Goal: Transaction & Acquisition: Purchase product/service

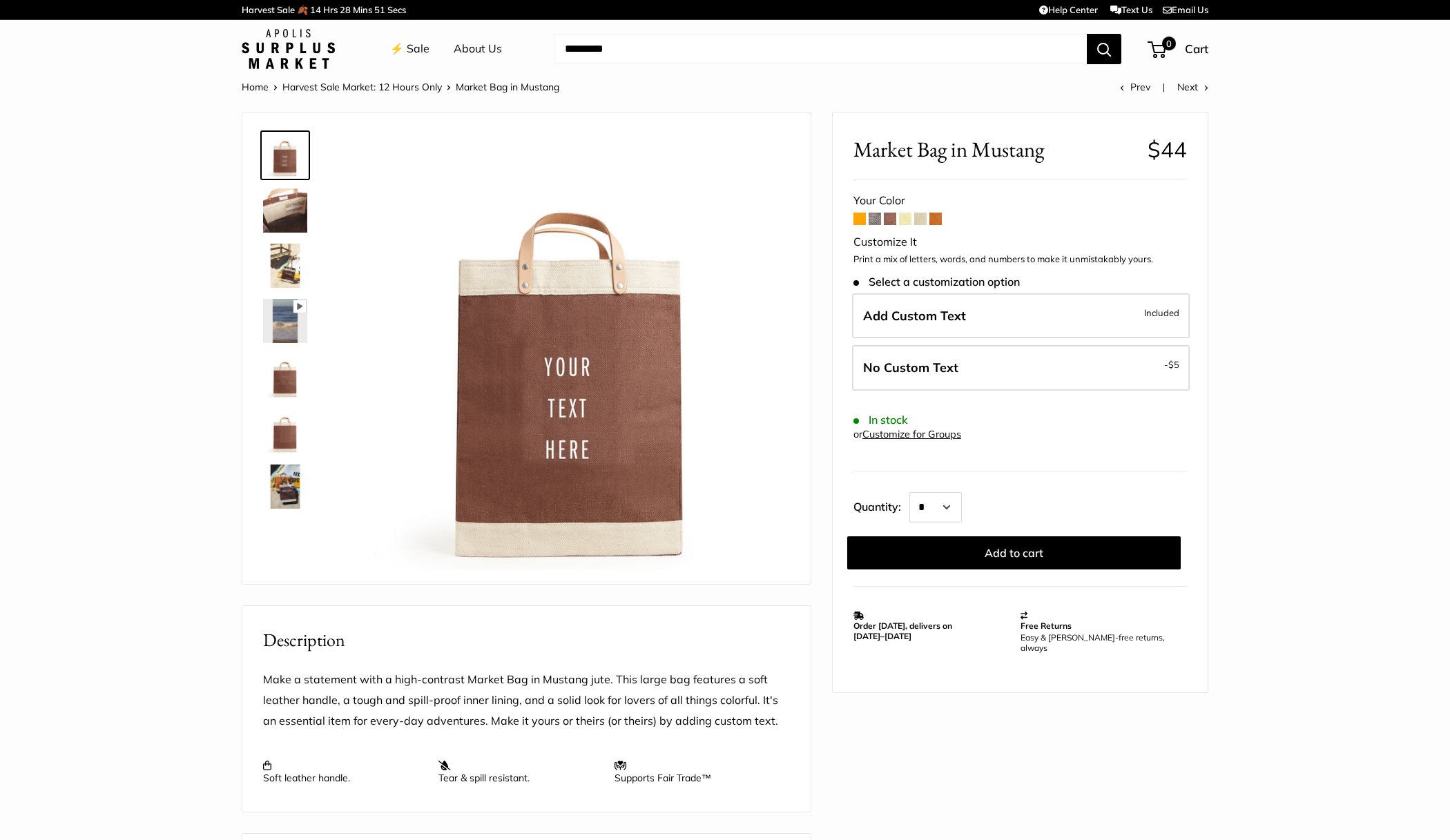
click at [875, 225] on form "Your Color Customize It Print a mix of letters, words, and numbers to make it u…" at bounding box center [1020, 379] width 333 height 379
click at [876, 222] on span at bounding box center [875, 219] width 12 height 12
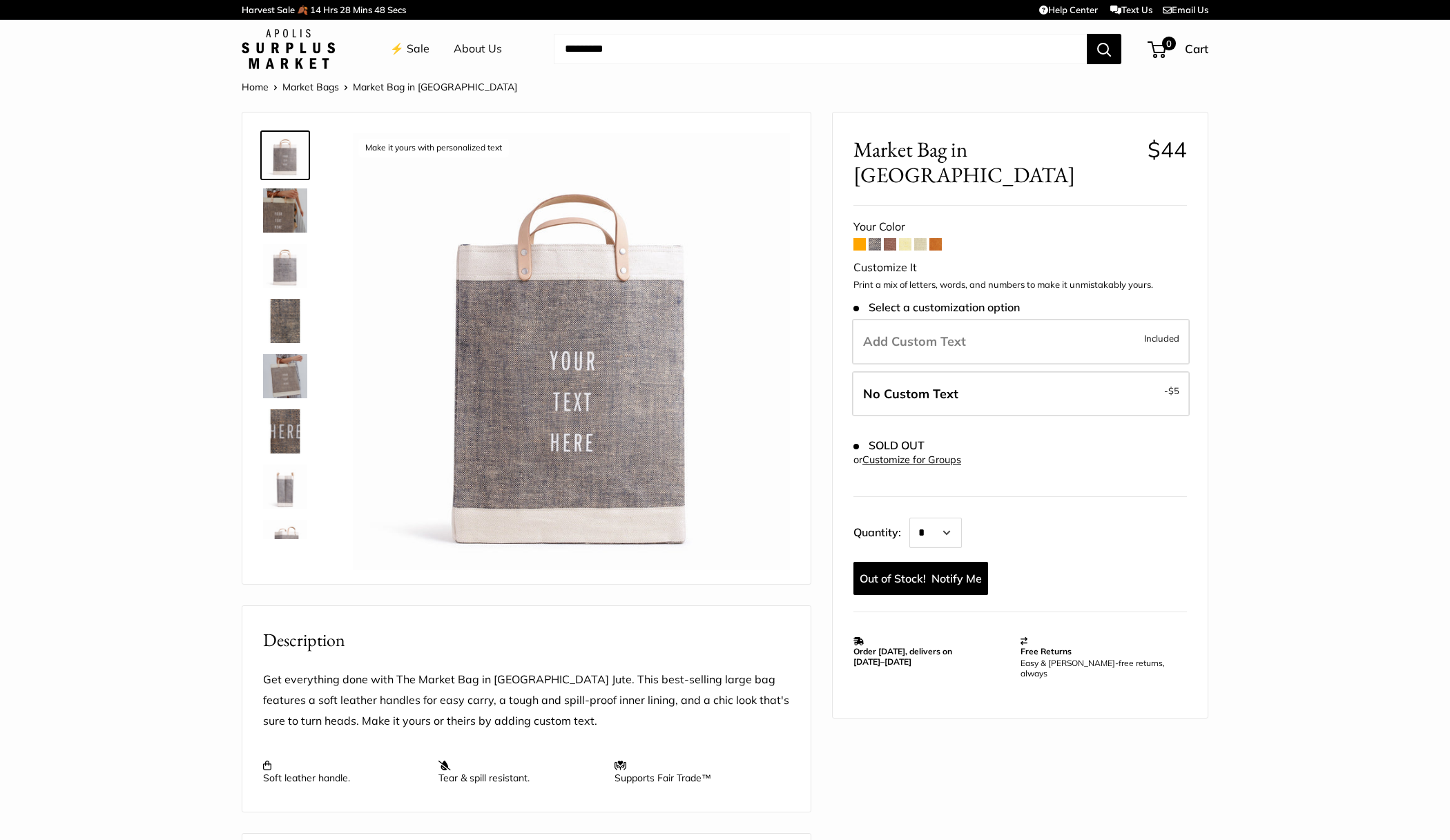
click at [905, 238] on span at bounding box center [905, 244] width 12 height 12
click at [253, 82] on link "Home" at bounding box center [255, 87] width 27 height 12
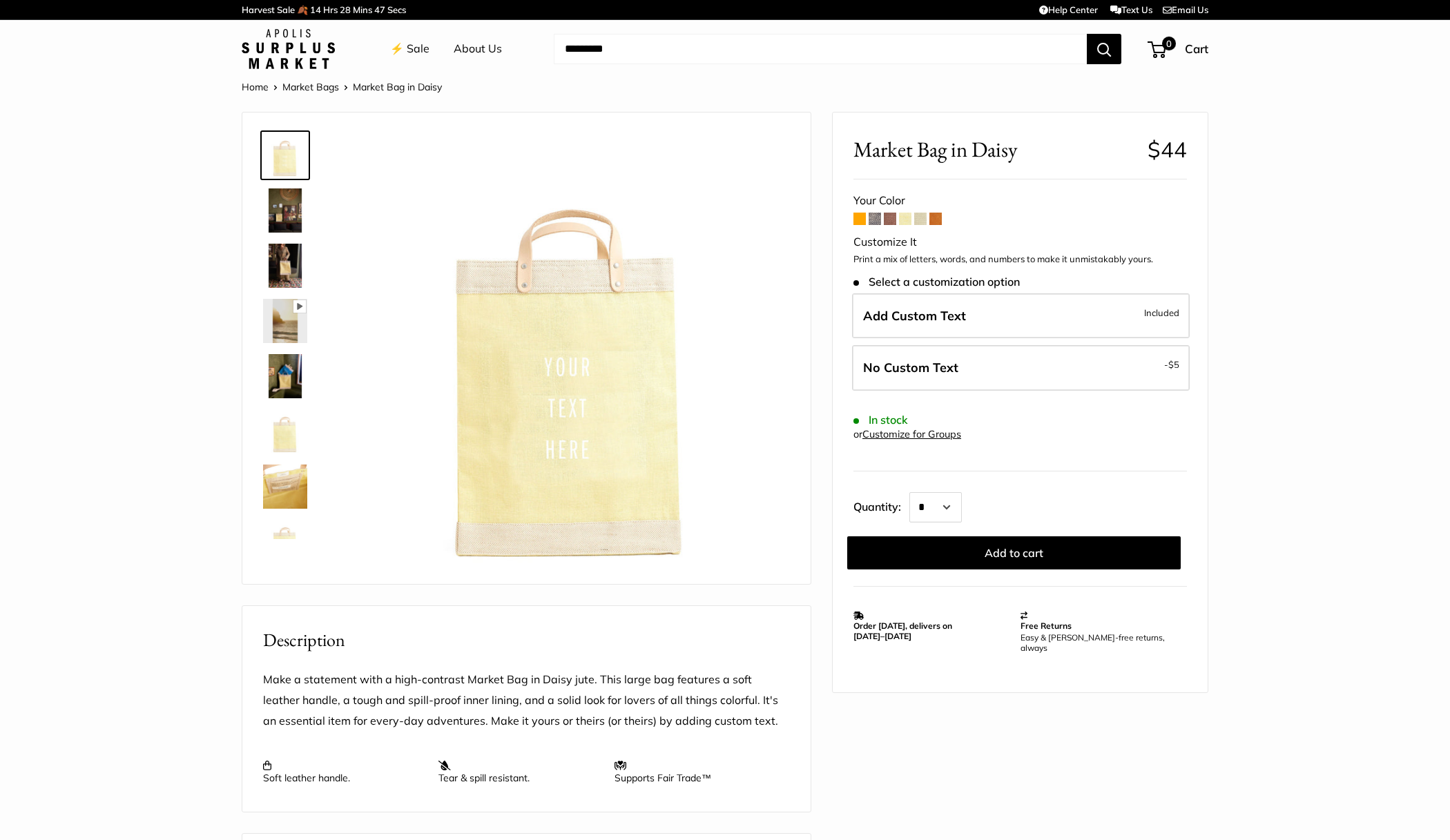
click at [918, 219] on span at bounding box center [921, 219] width 12 height 12
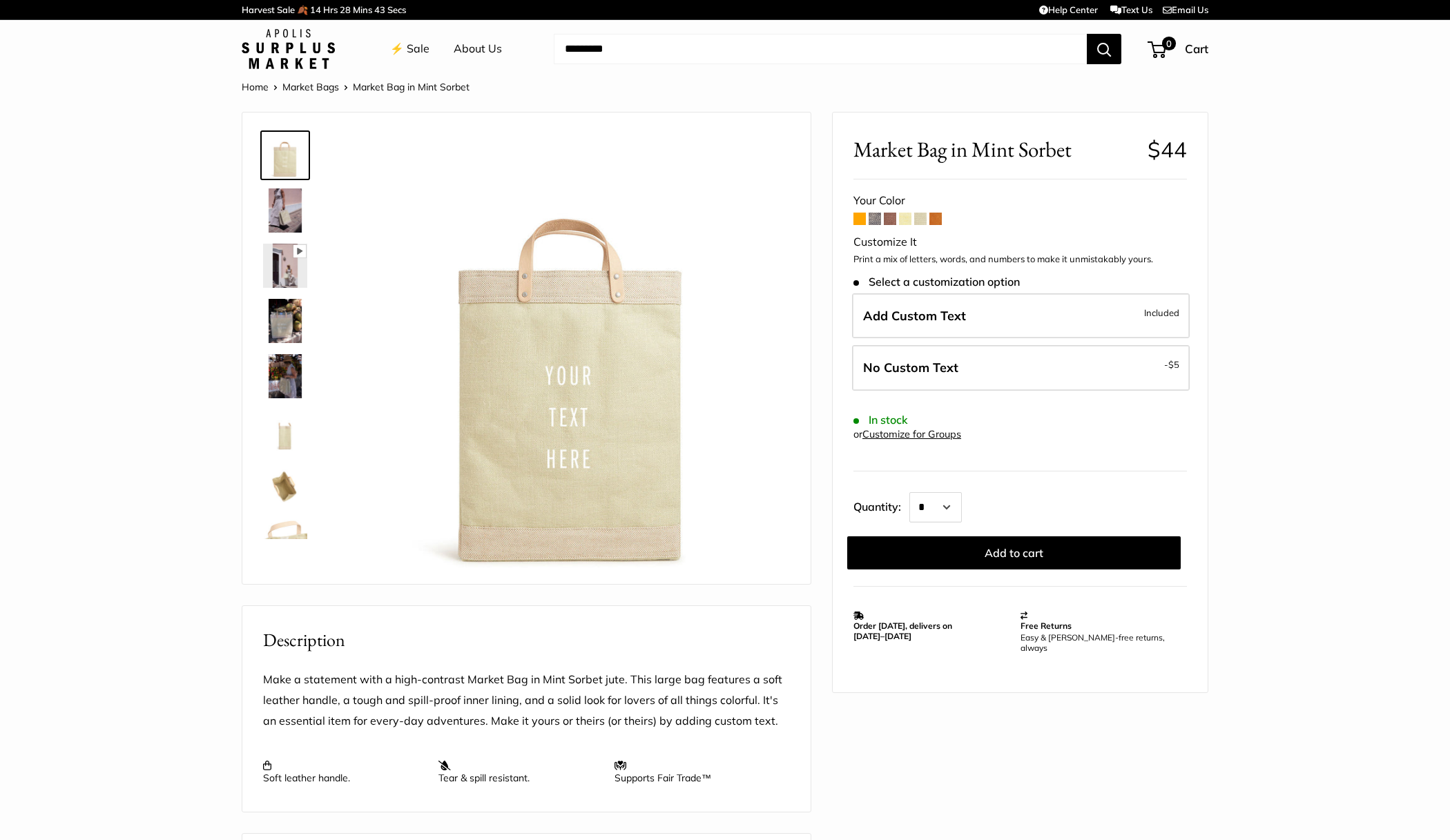
click at [857, 220] on span at bounding box center [860, 219] width 12 height 12
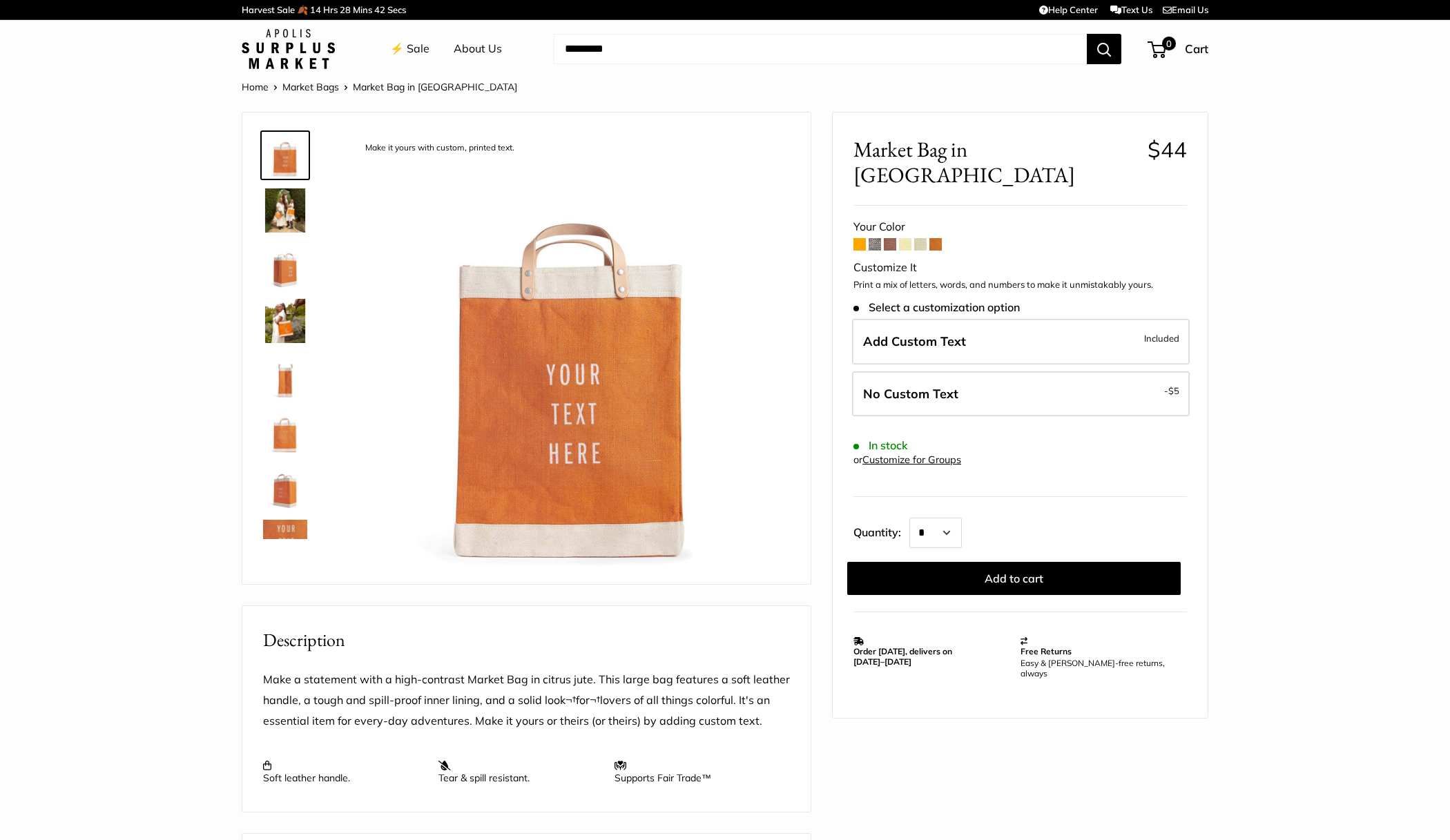
click at [876, 238] on span at bounding box center [875, 244] width 12 height 12
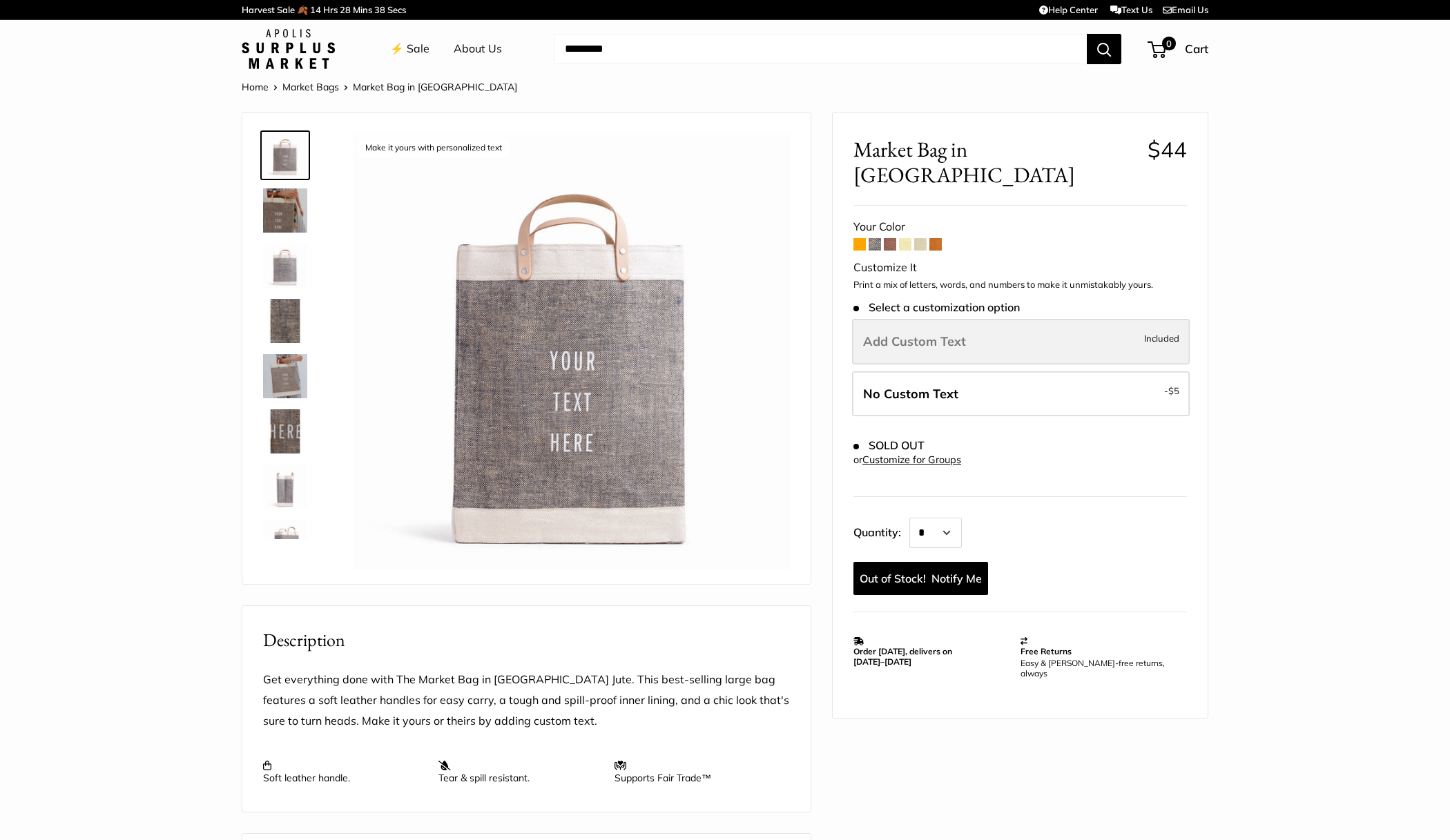
click at [979, 319] on label "Add Custom Text Included" at bounding box center [1020, 341] width 338 height 45
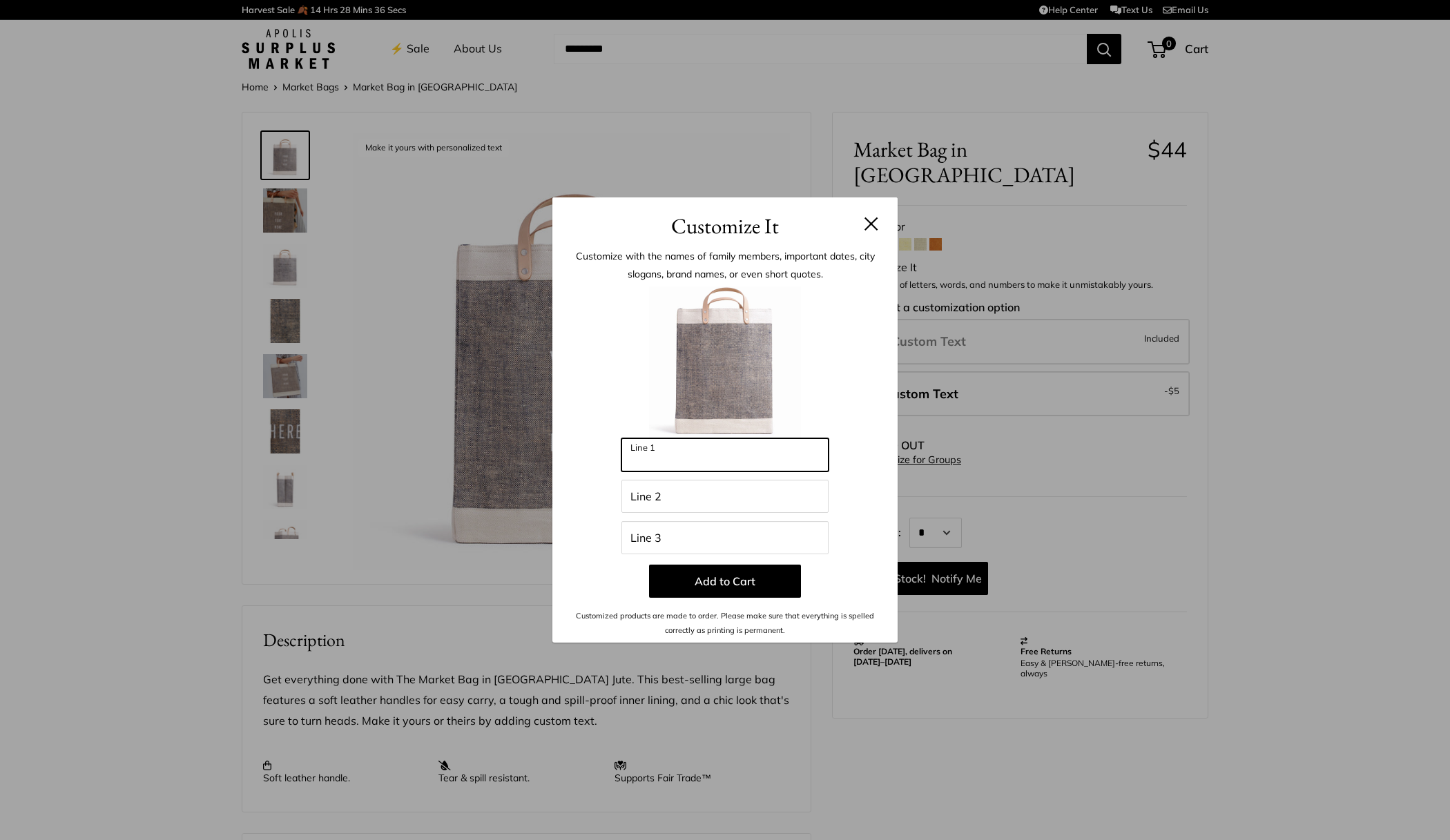
click at [706, 461] on input "Line 1" at bounding box center [725, 454] width 207 height 33
type input "******"
type input "**"
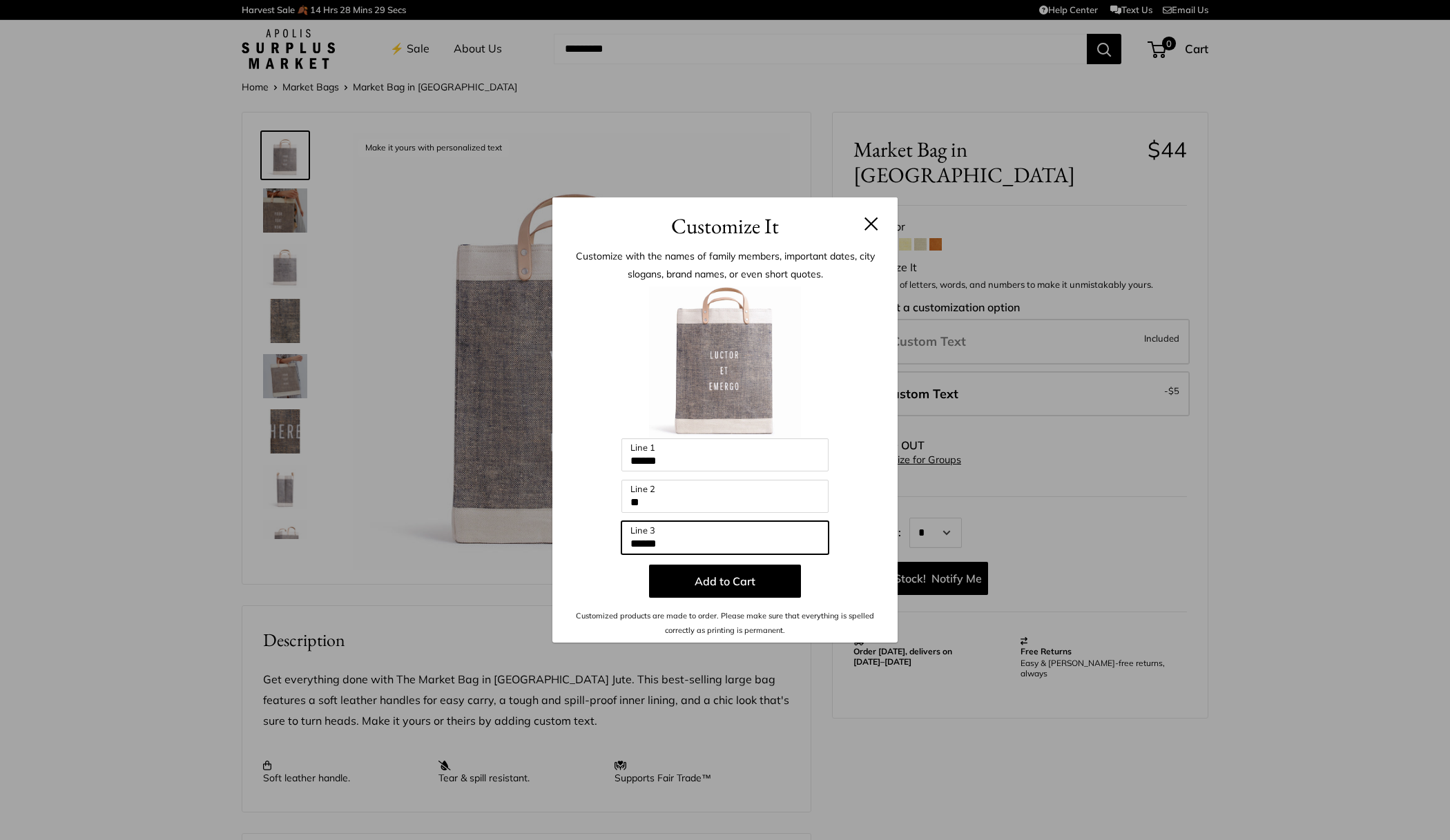
type input "******"
click at [765, 583] on button "Add to Cart" at bounding box center [725, 581] width 152 height 33
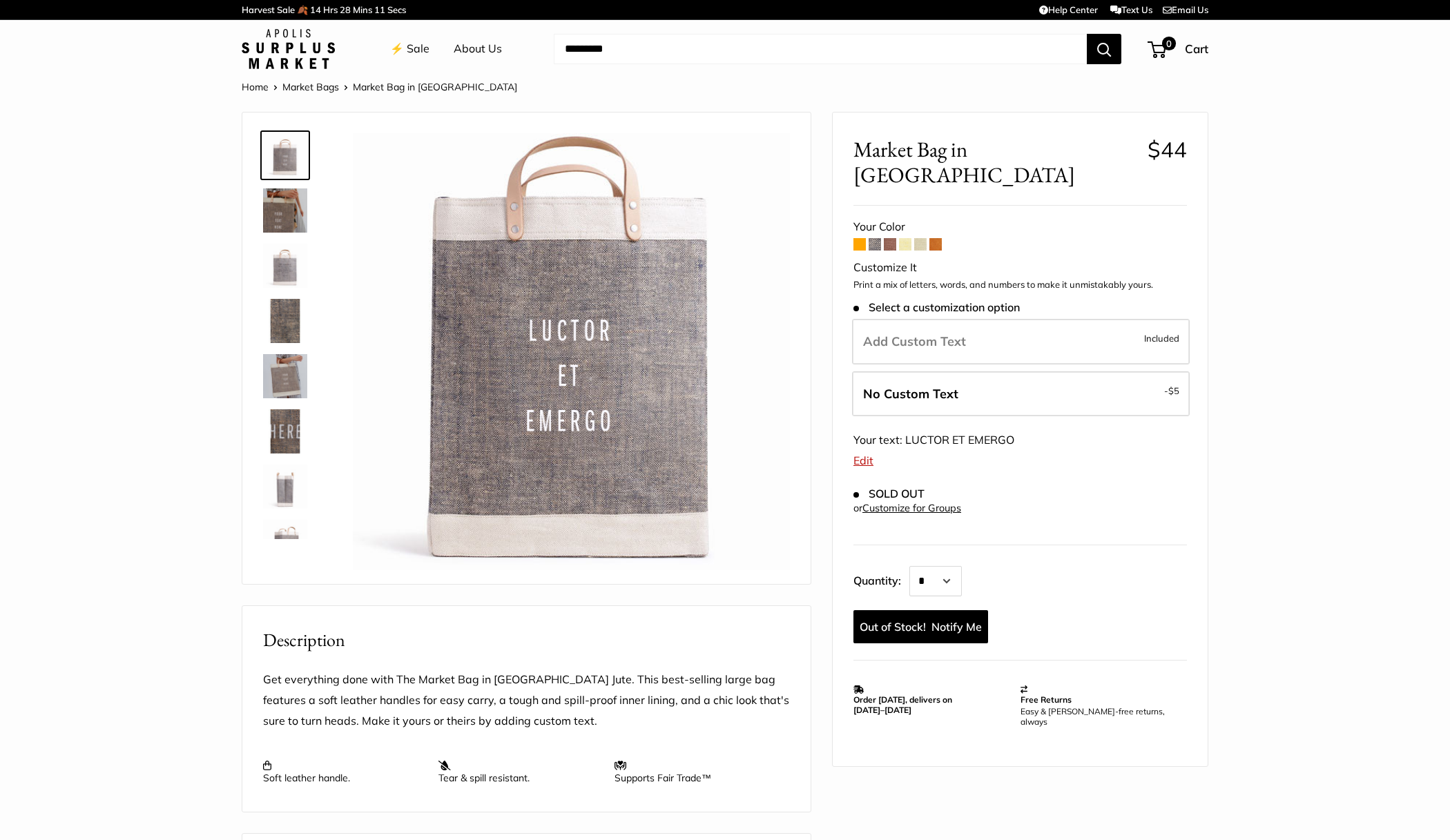
click at [934, 238] on span at bounding box center [936, 244] width 12 height 12
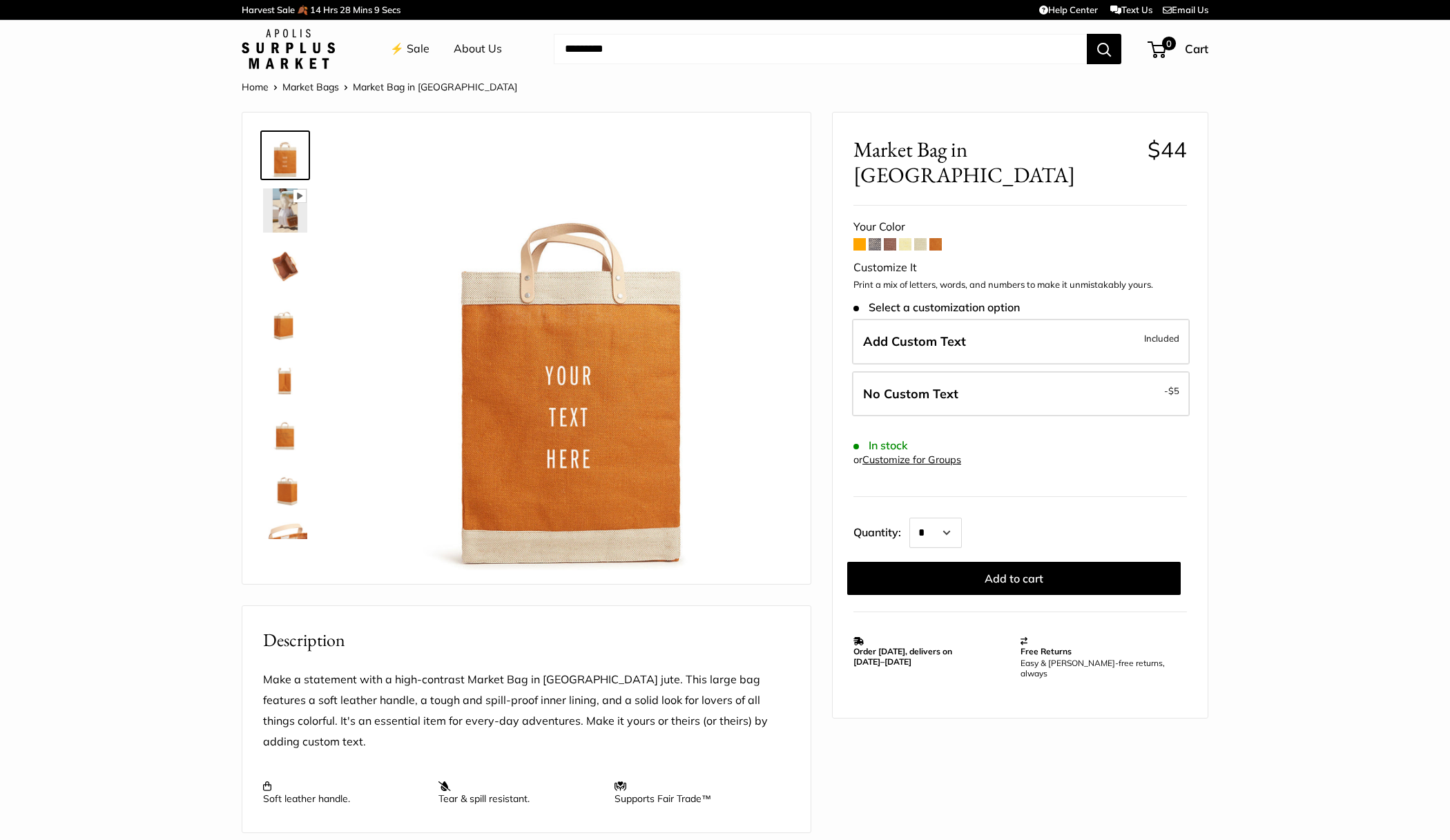
click at [890, 238] on span at bounding box center [890, 244] width 12 height 12
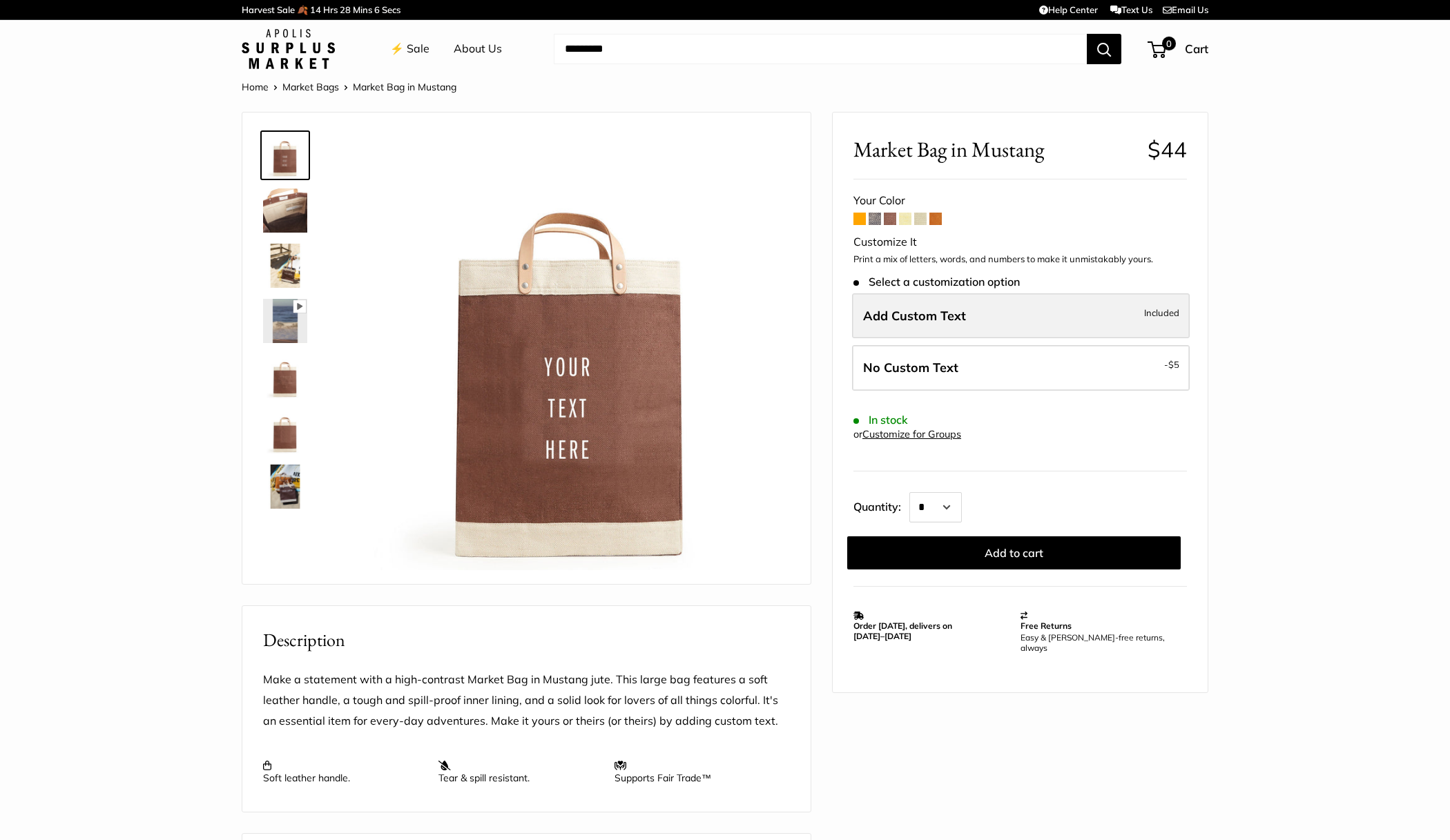
click at [932, 324] on label "Add Custom Text Included" at bounding box center [1020, 315] width 338 height 45
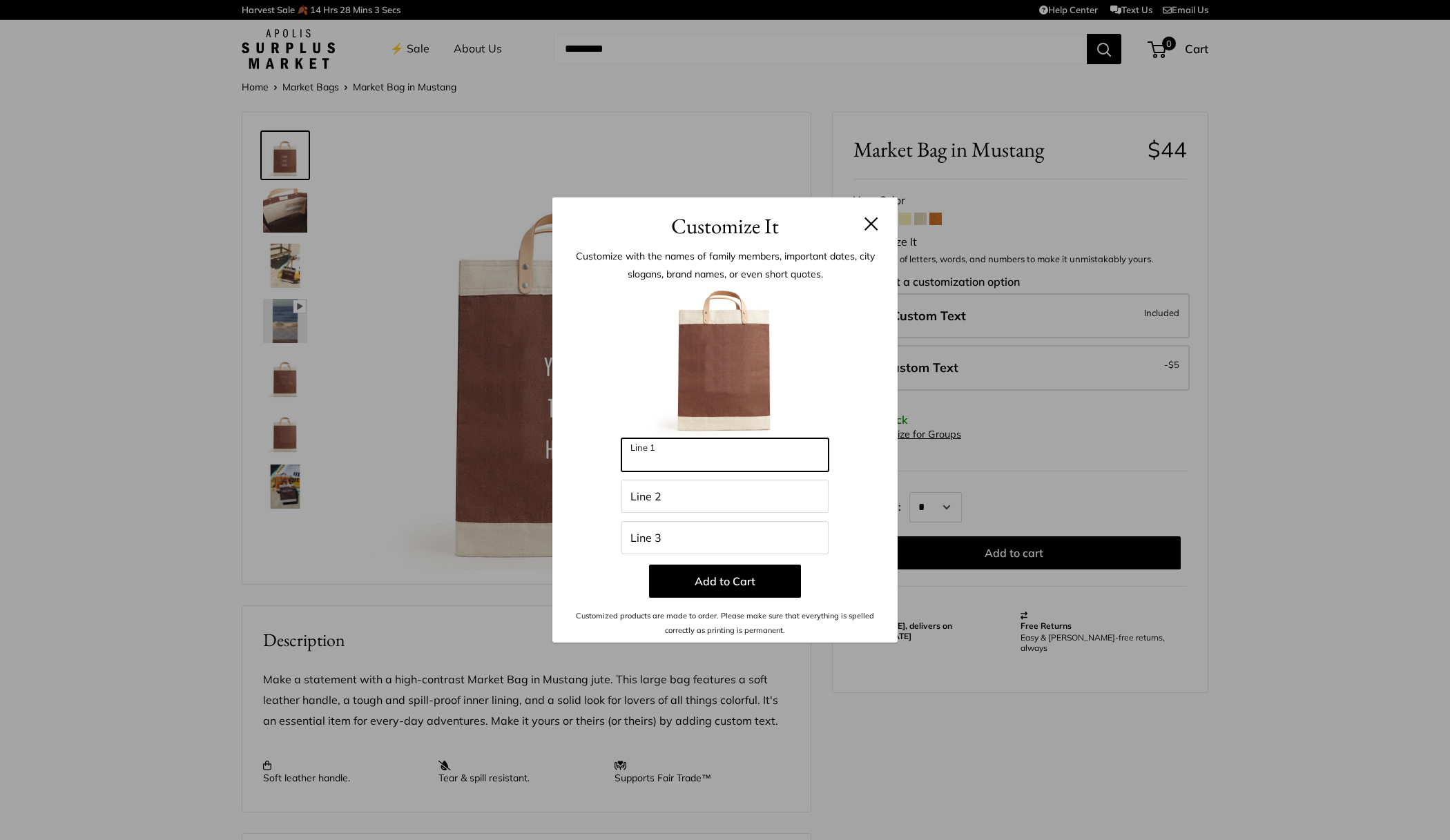
click at [725, 453] on input "Line 1" at bounding box center [725, 454] width 207 height 33
type input "******"
type input "**"
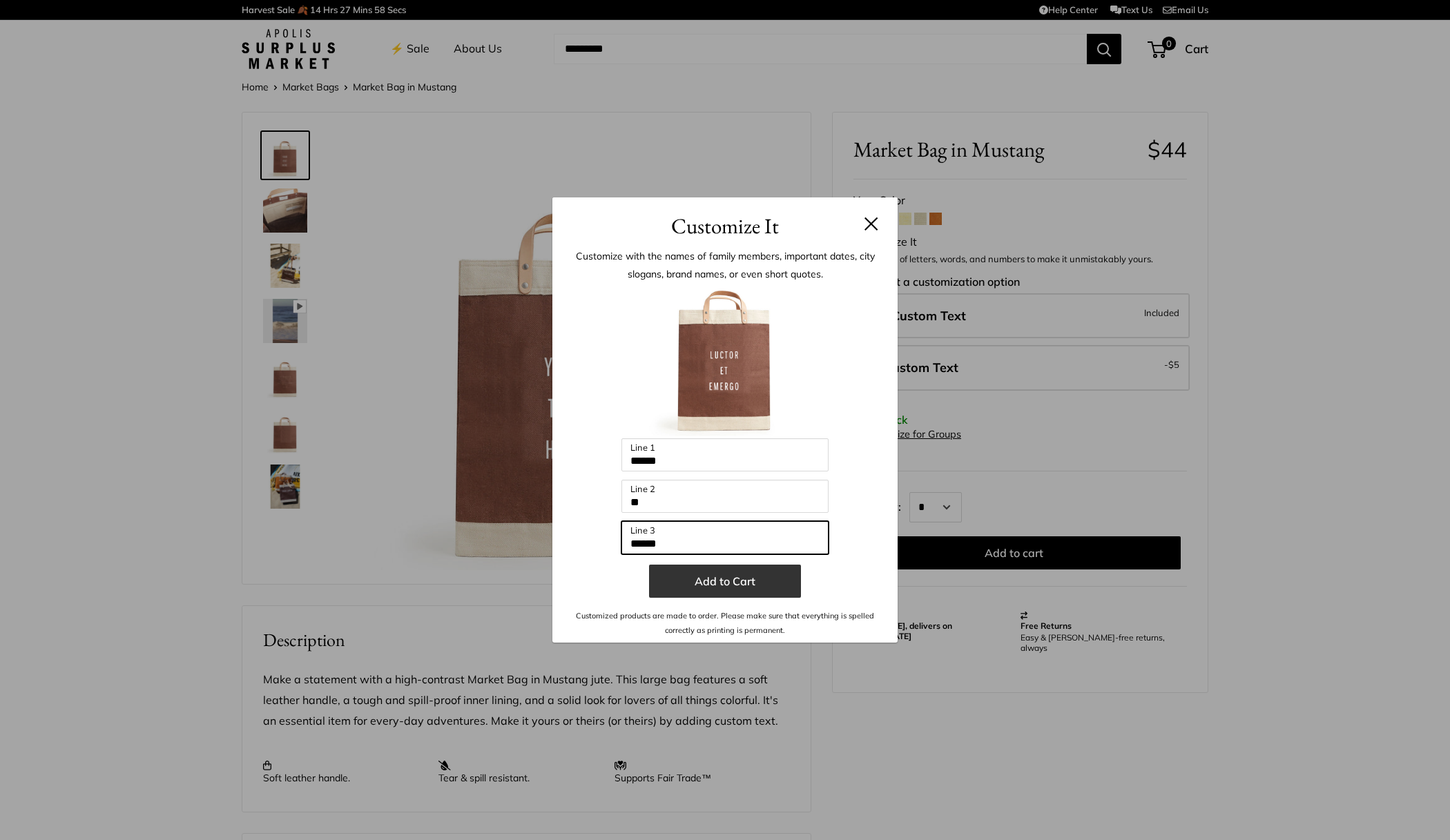
type input "******"
click at [714, 577] on button "Add to Cart" at bounding box center [725, 581] width 152 height 33
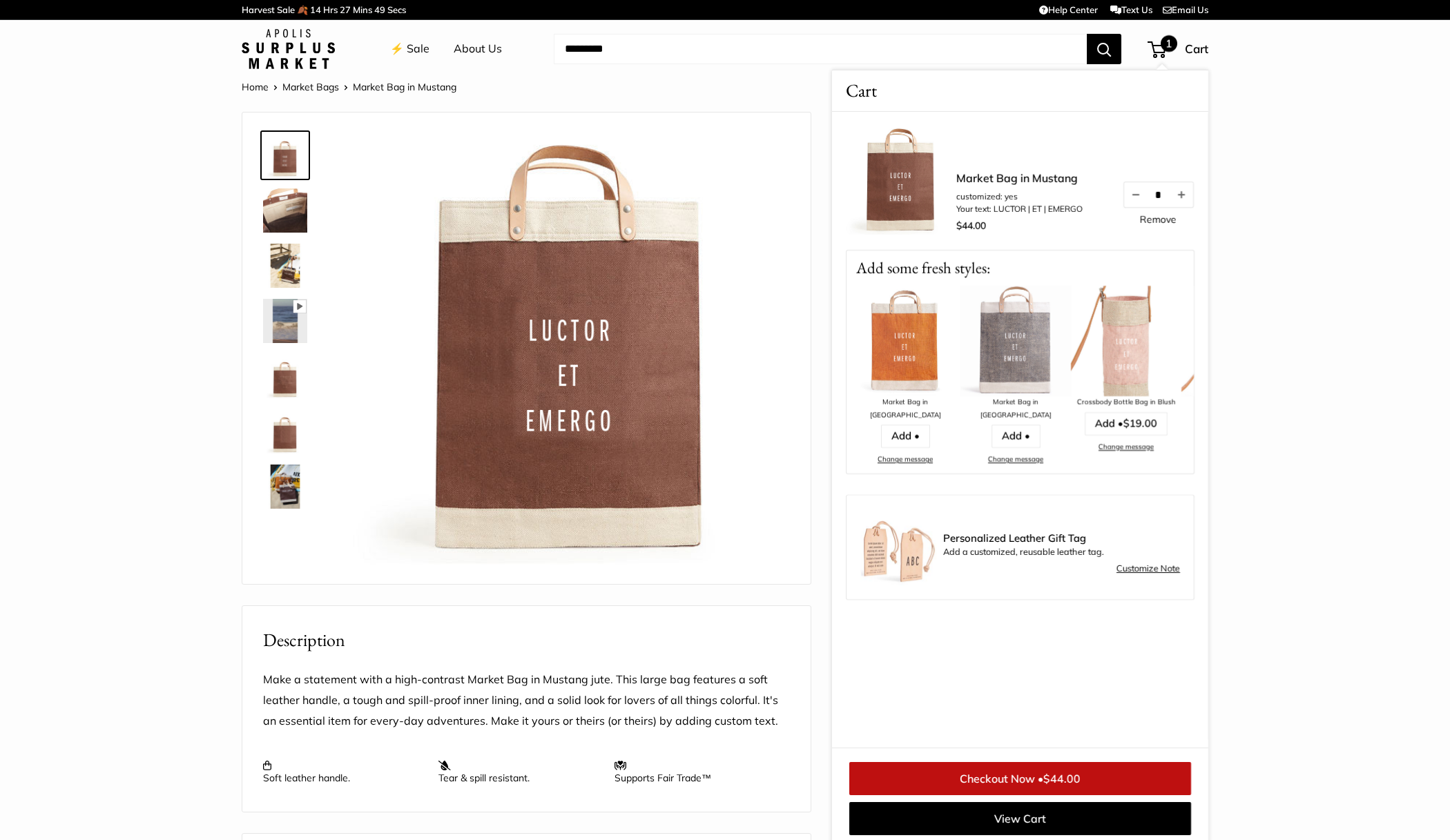
click at [1014, 349] on img at bounding box center [1016, 341] width 111 height 110
click at [1019, 424] on link "Add •" at bounding box center [1015, 436] width 49 height 23
click at [1015, 345] on img at bounding box center [1016, 341] width 111 height 110
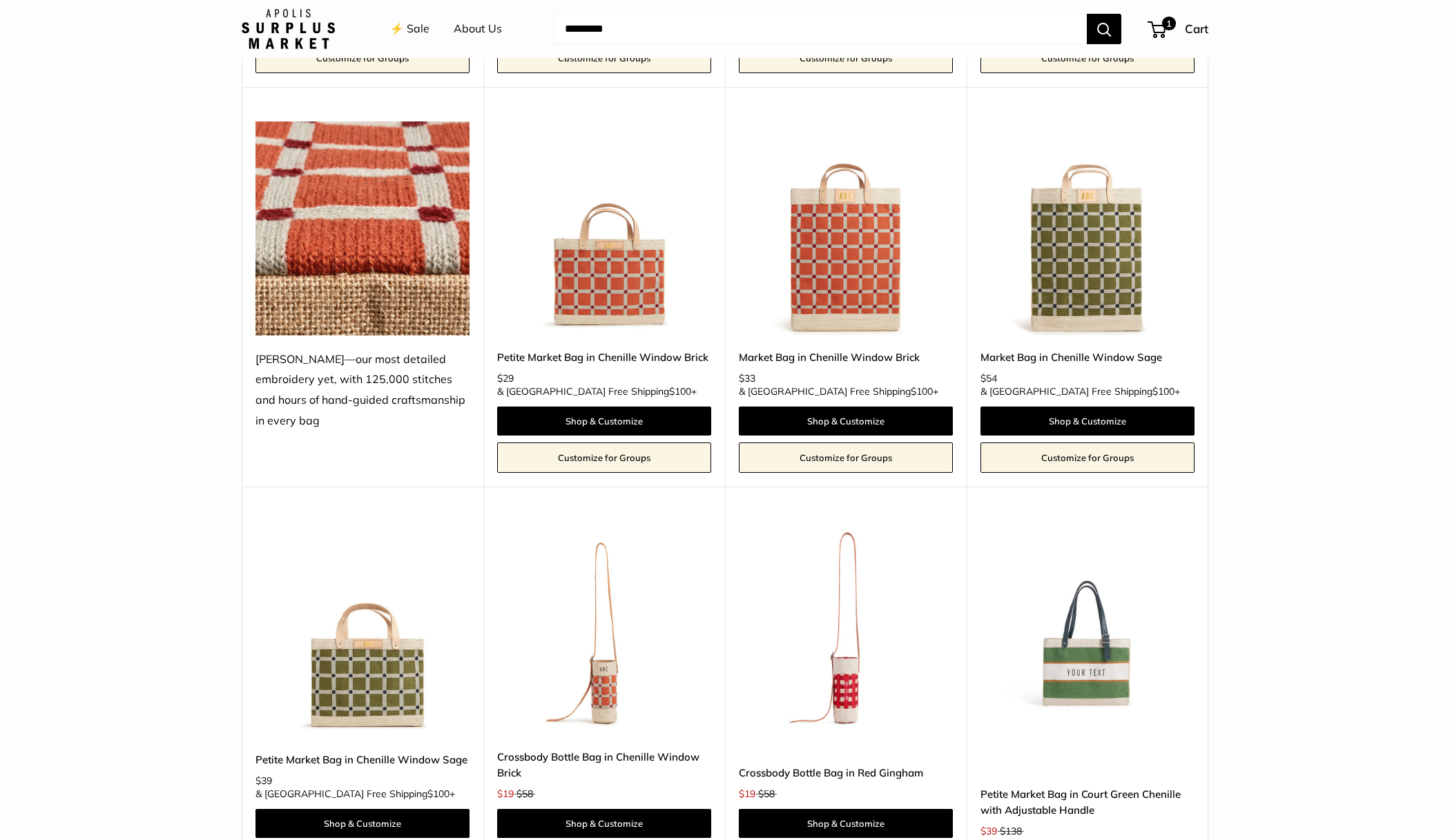
scroll to position [2341, 0]
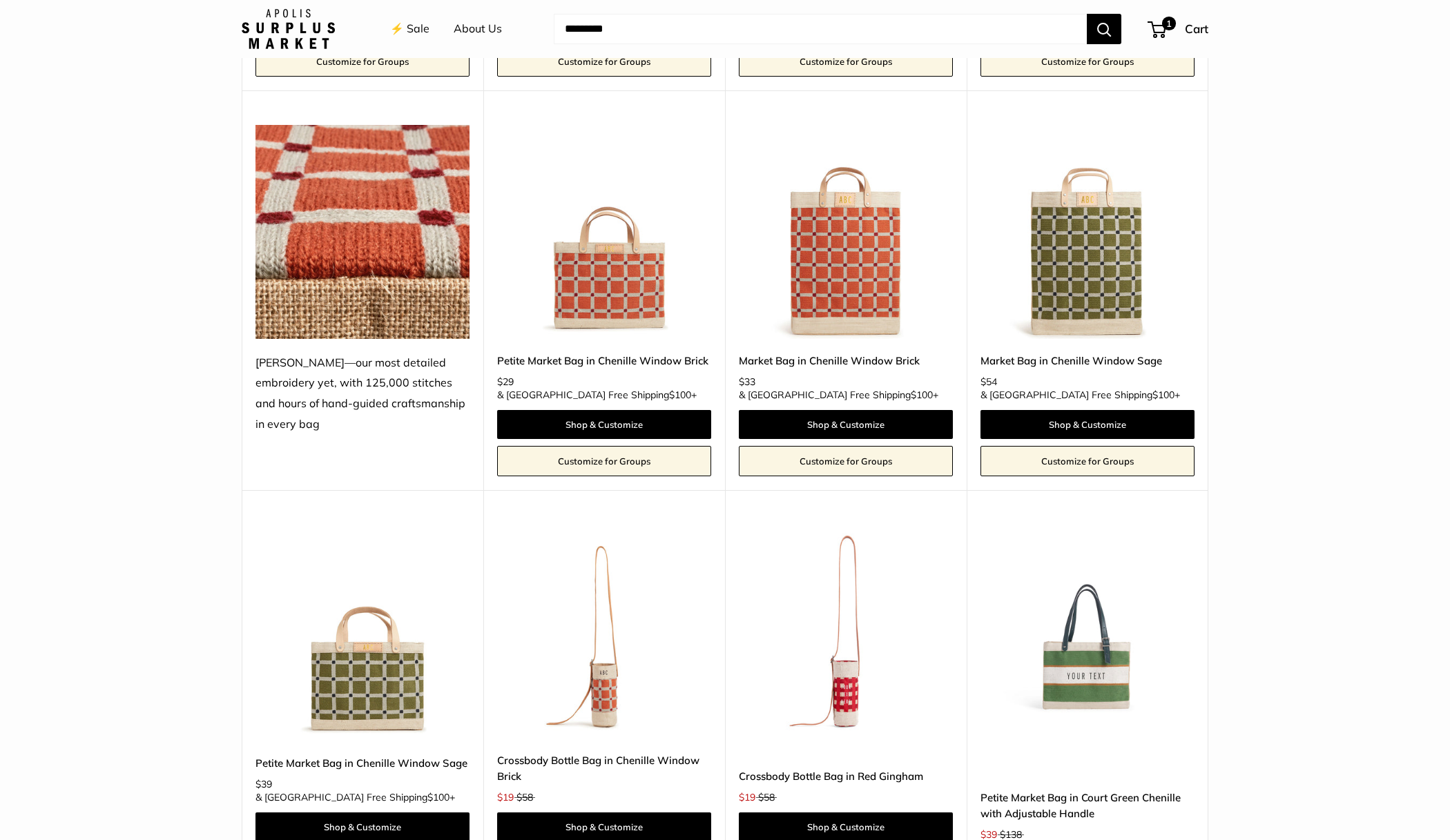
click at [0, 0] on img at bounding box center [0, 0] width 0 height 0
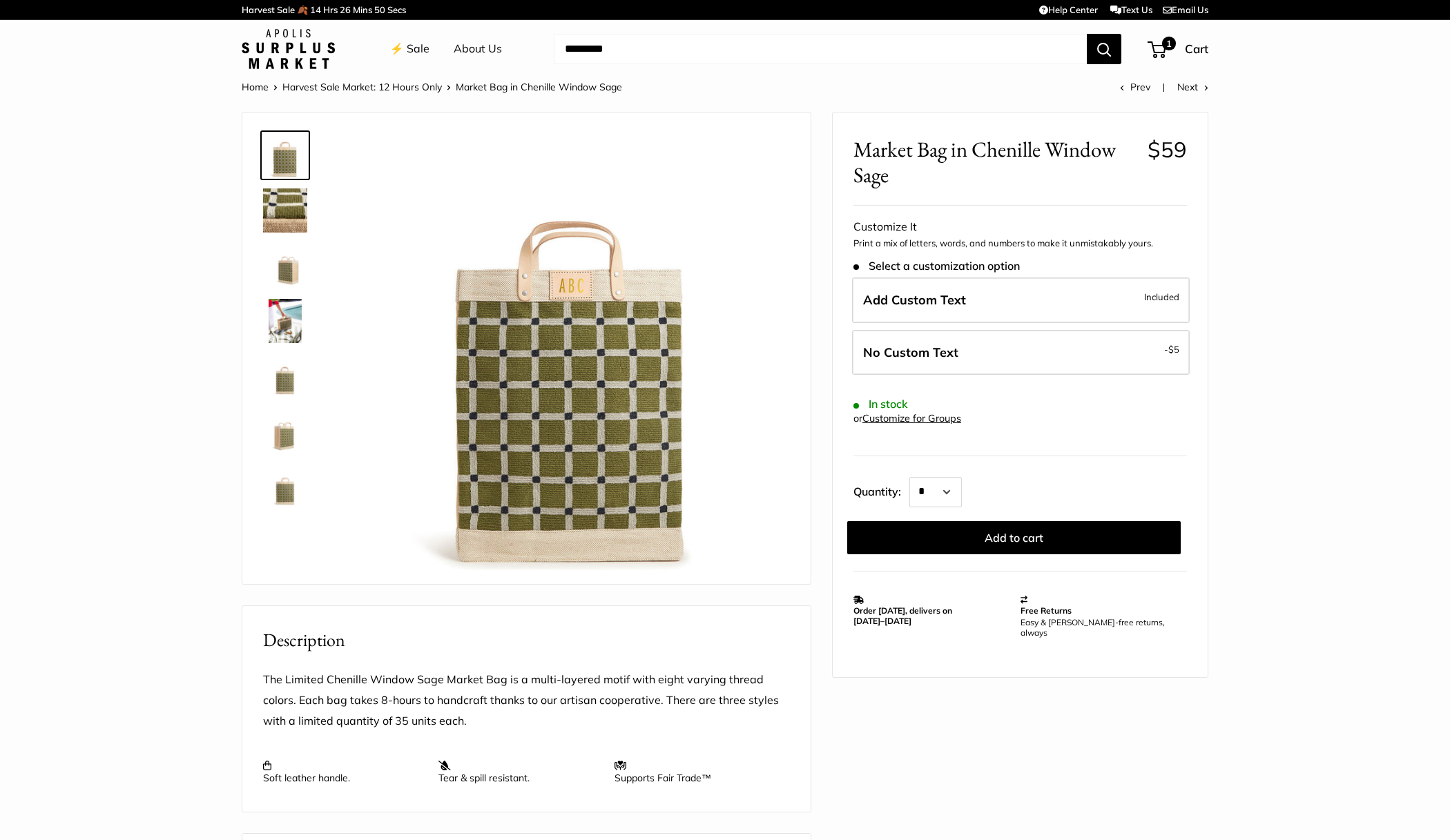
click at [283, 265] on img at bounding box center [285, 265] width 45 height 45
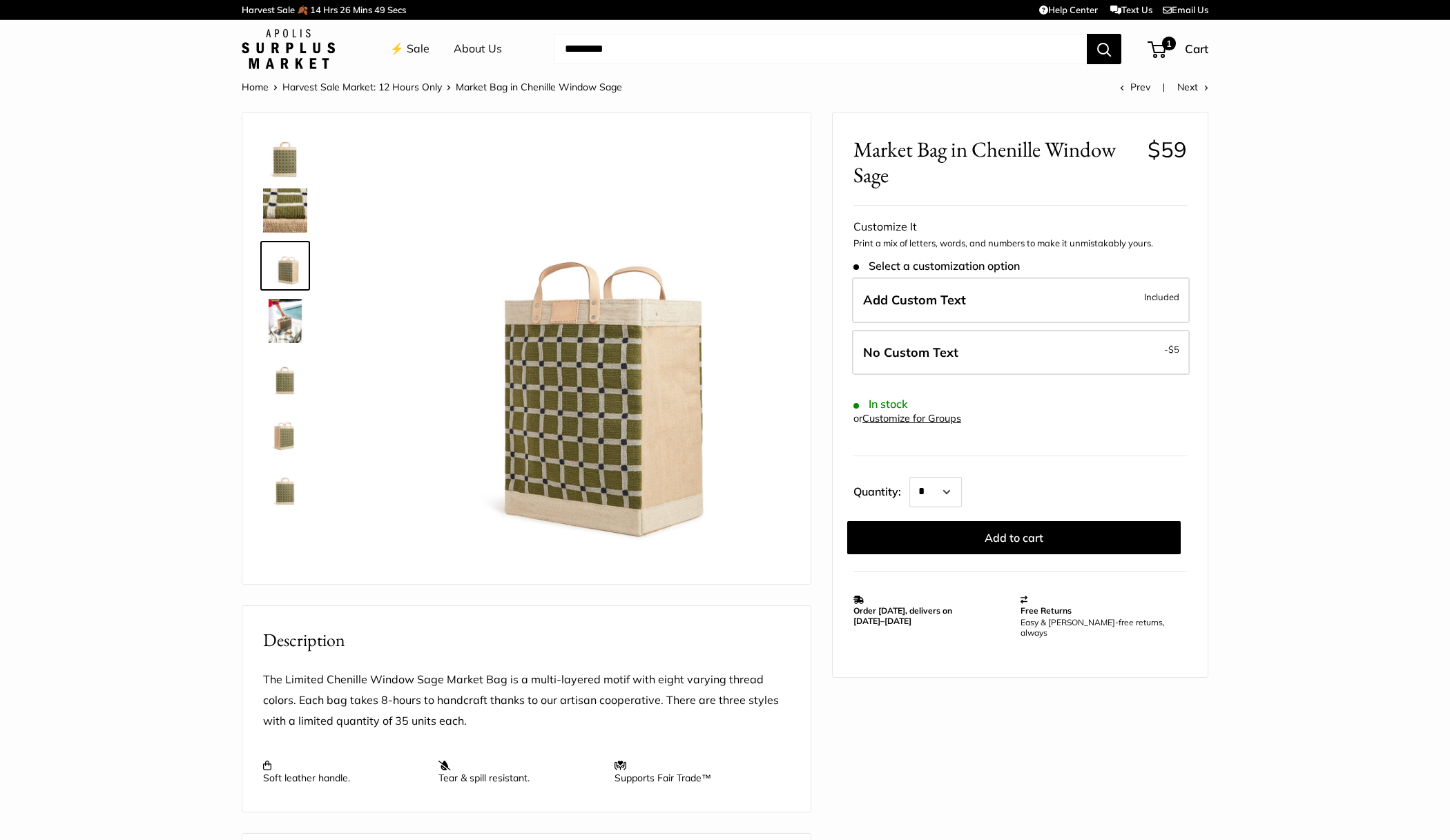
click at [281, 213] on img at bounding box center [285, 210] width 45 height 45
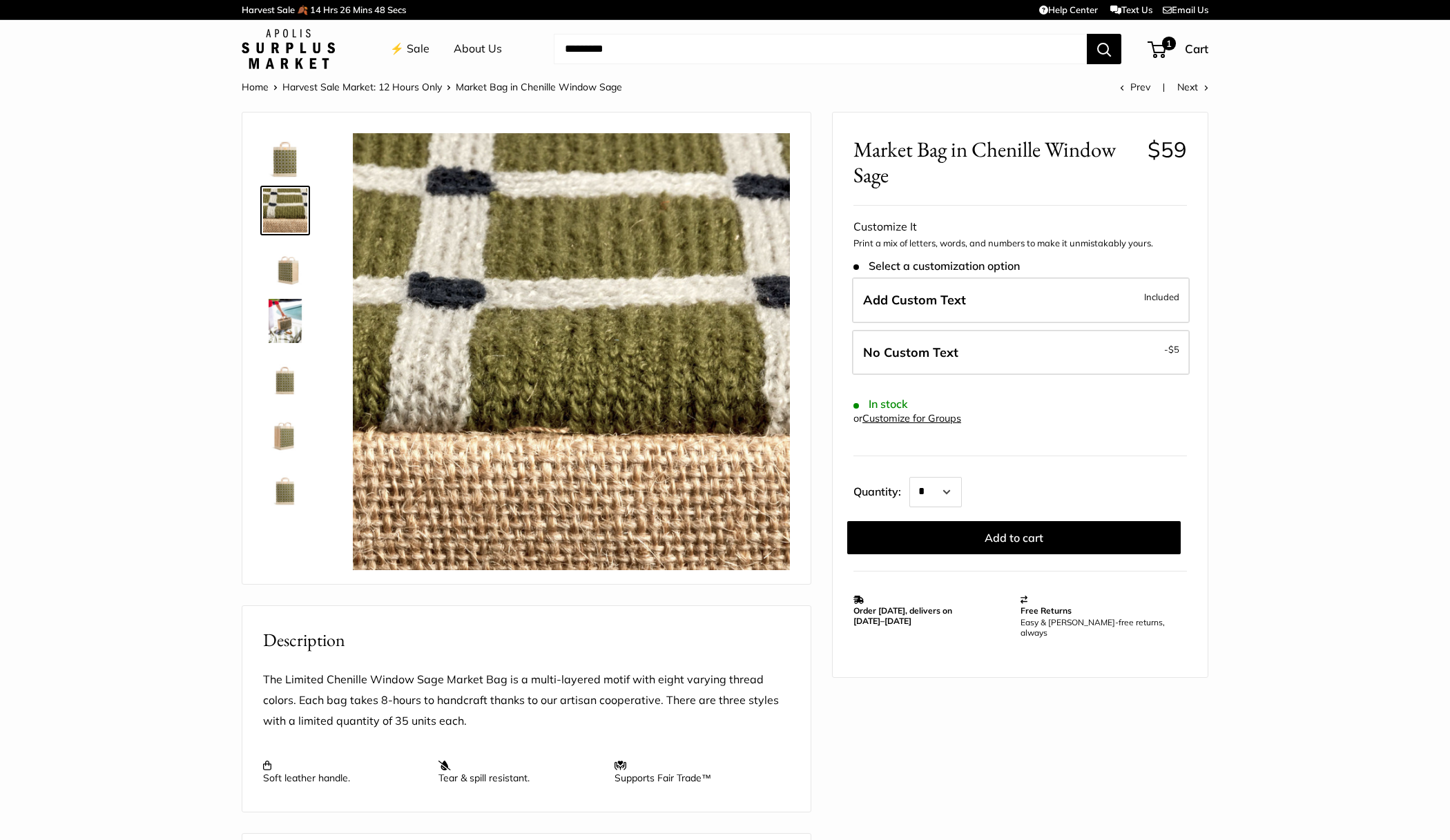
click at [295, 375] on img at bounding box center [285, 376] width 45 height 45
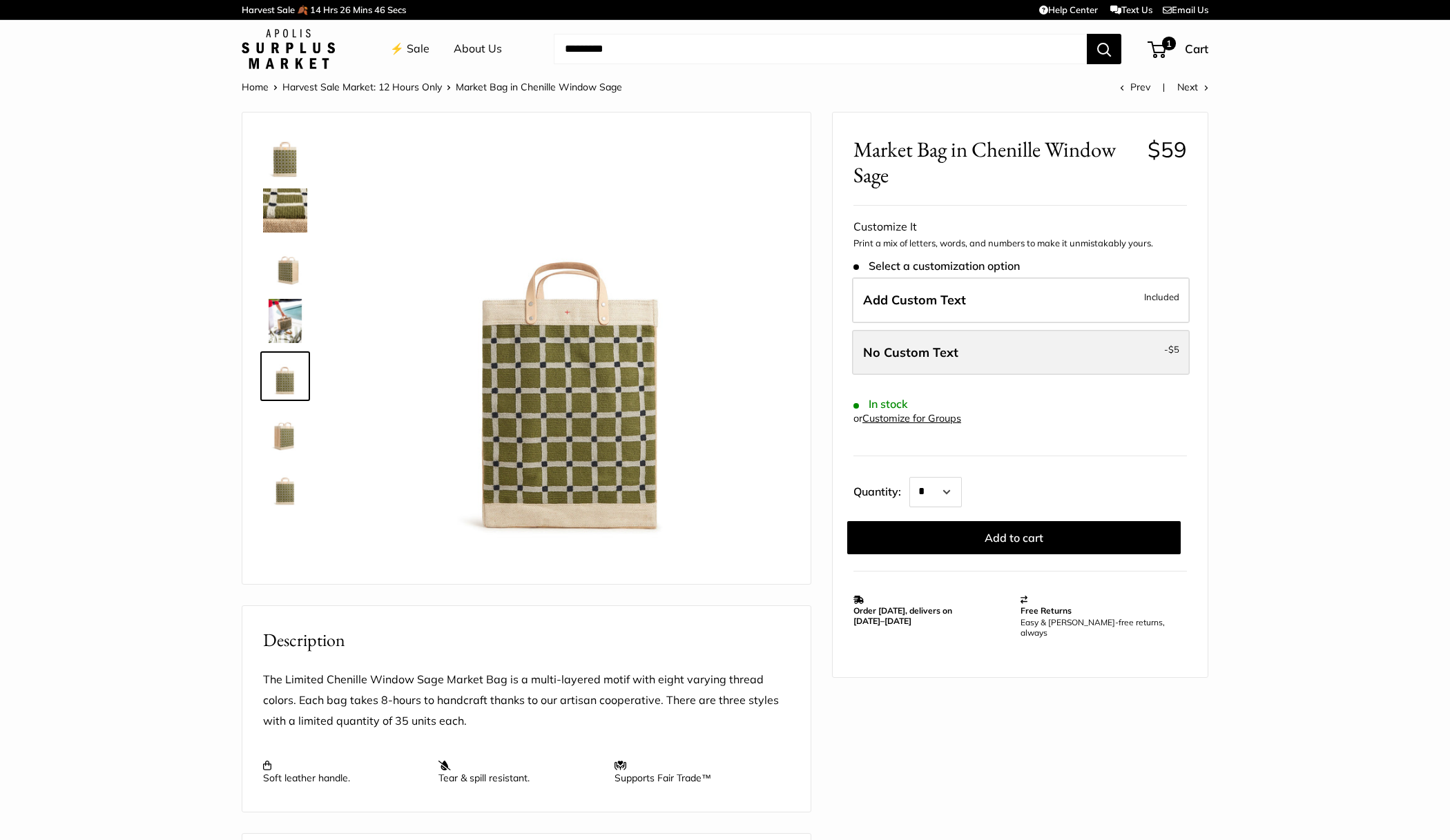
click at [901, 352] on span "No Custom Text" at bounding box center [910, 353] width 95 height 16
click at [283, 326] on img at bounding box center [285, 321] width 45 height 45
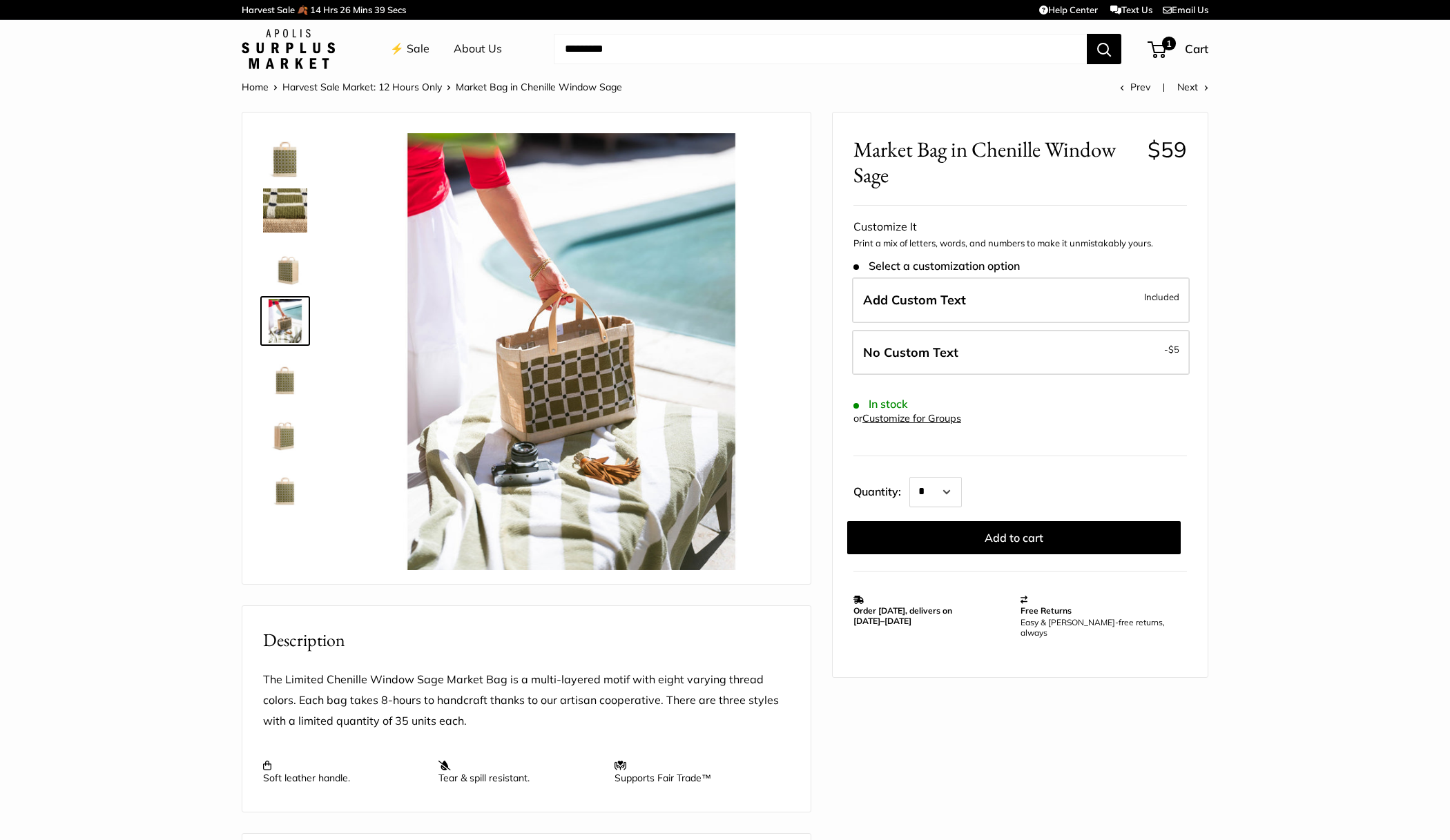
click at [290, 277] on img at bounding box center [285, 265] width 45 height 45
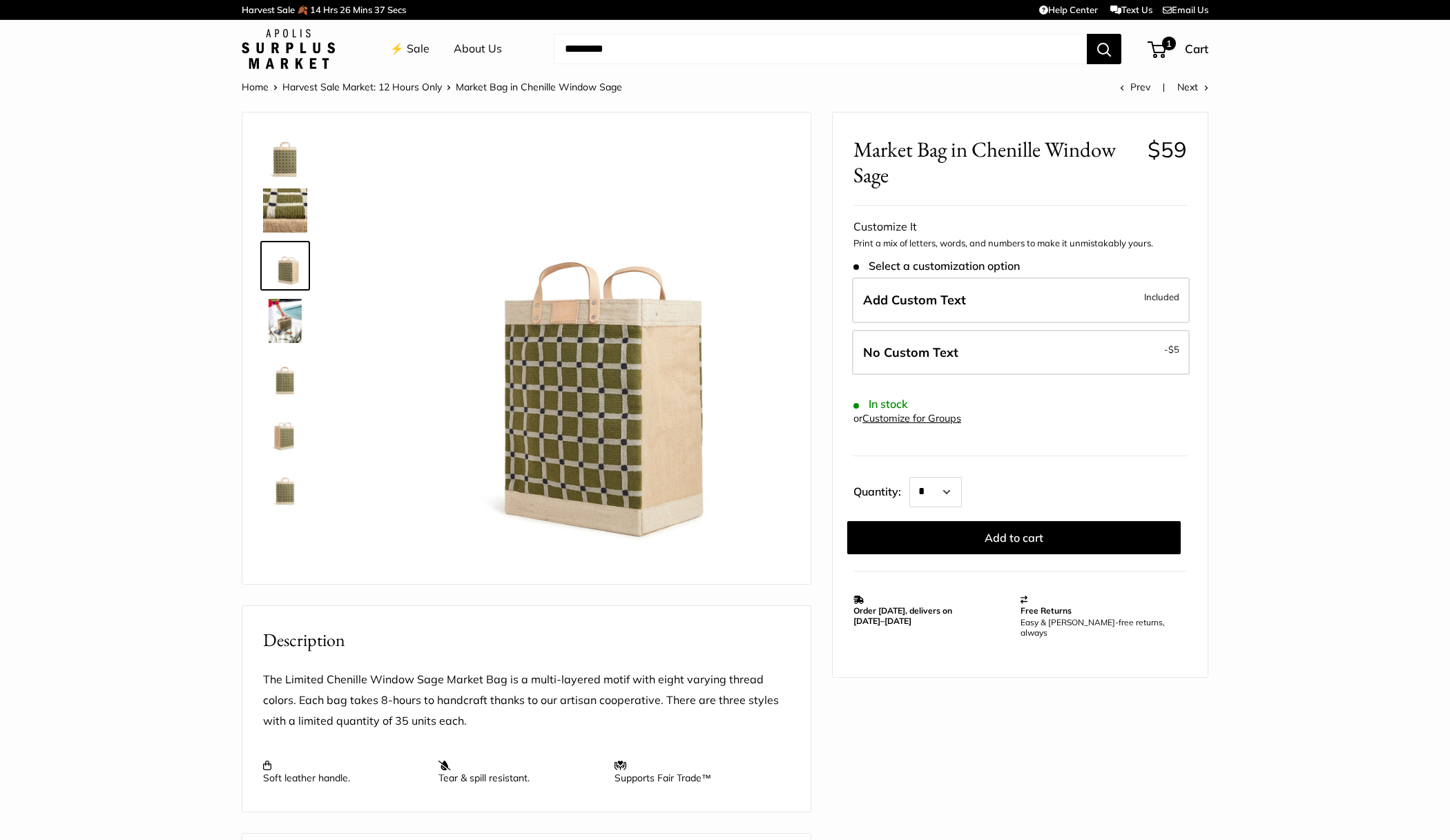
click at [281, 451] on img at bounding box center [285, 431] width 45 height 45
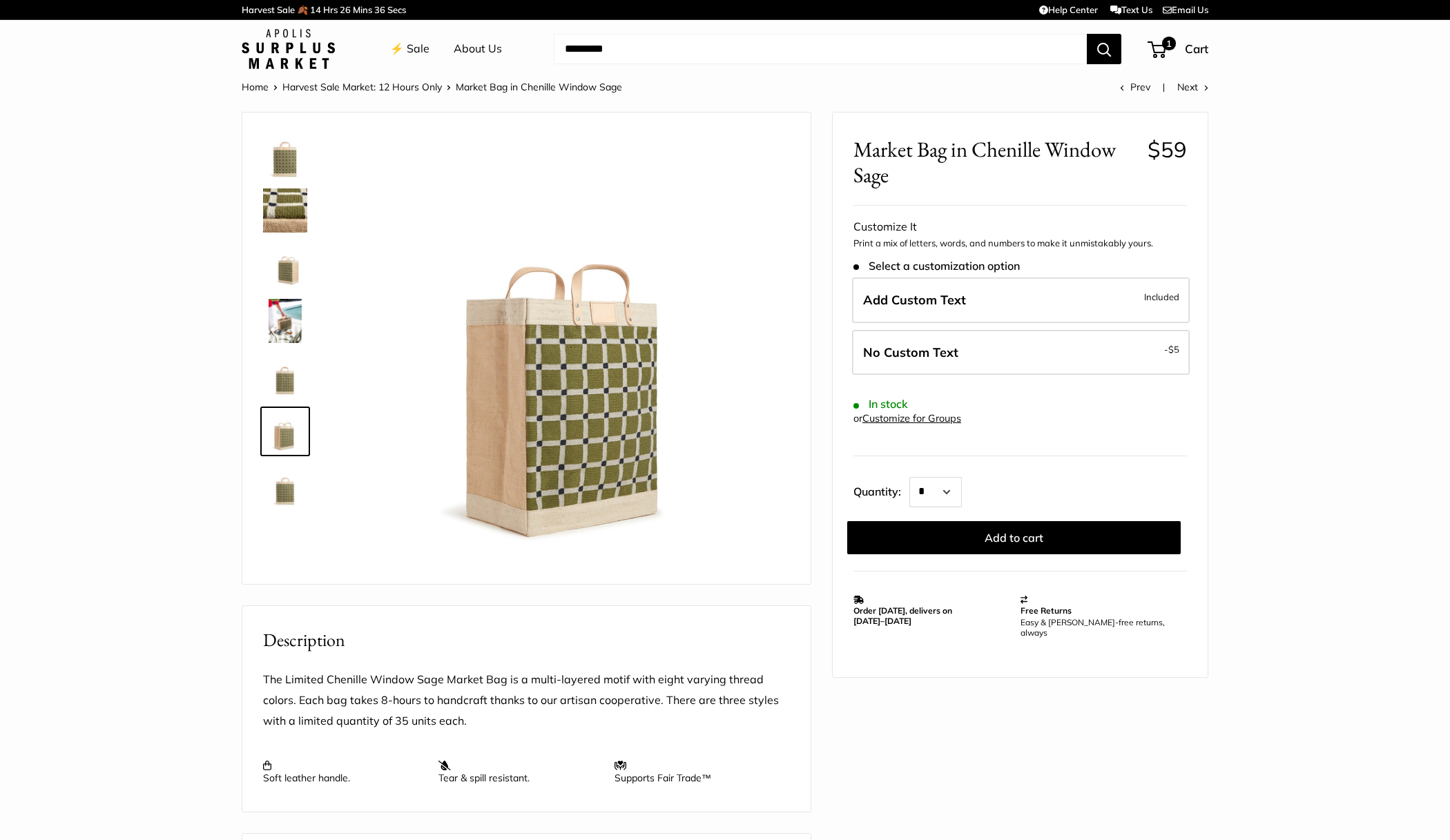
click at [292, 500] on img at bounding box center [285, 486] width 45 height 45
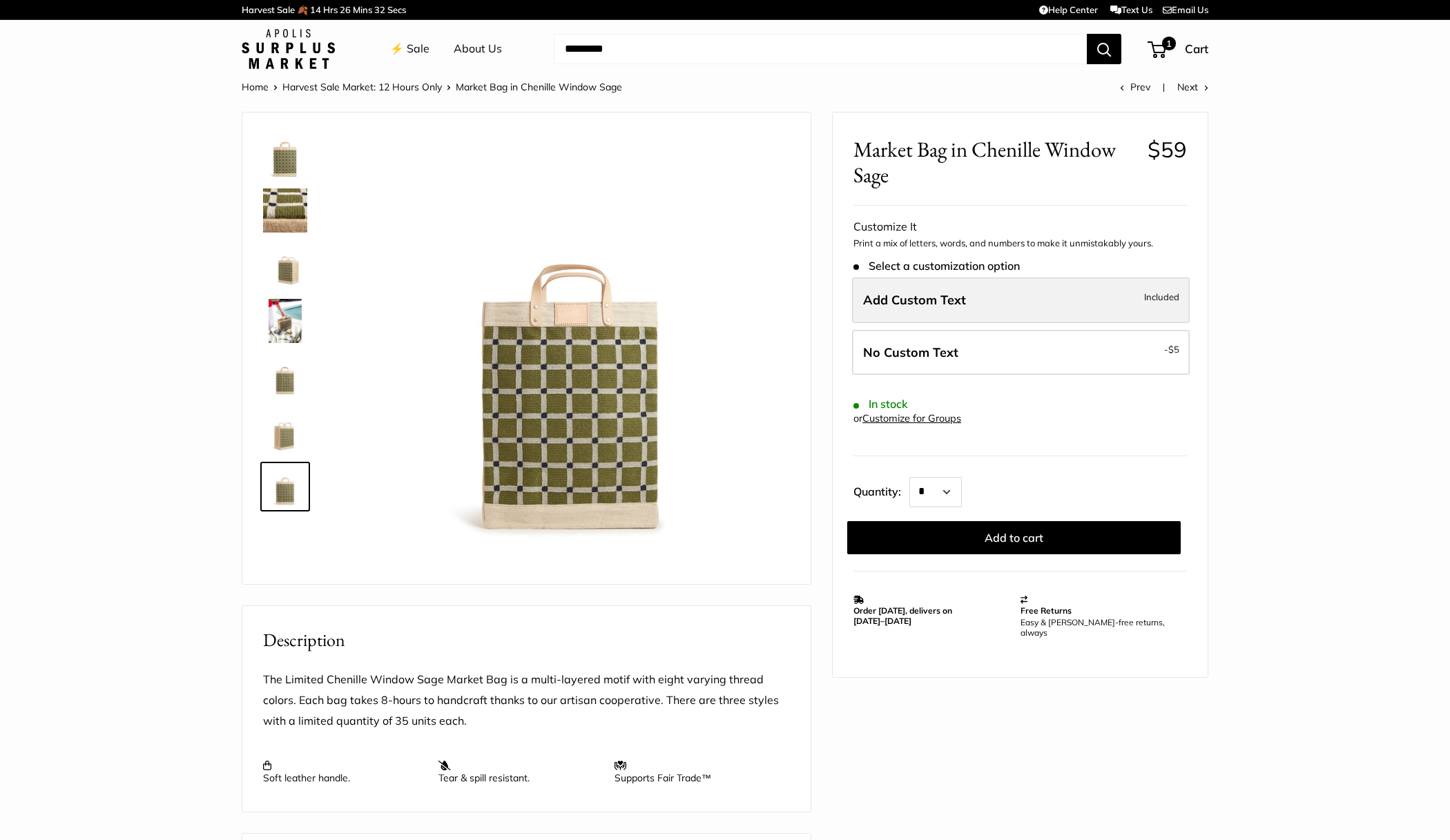
click at [914, 306] on span "Add Custom Text" at bounding box center [913, 300] width 102 height 16
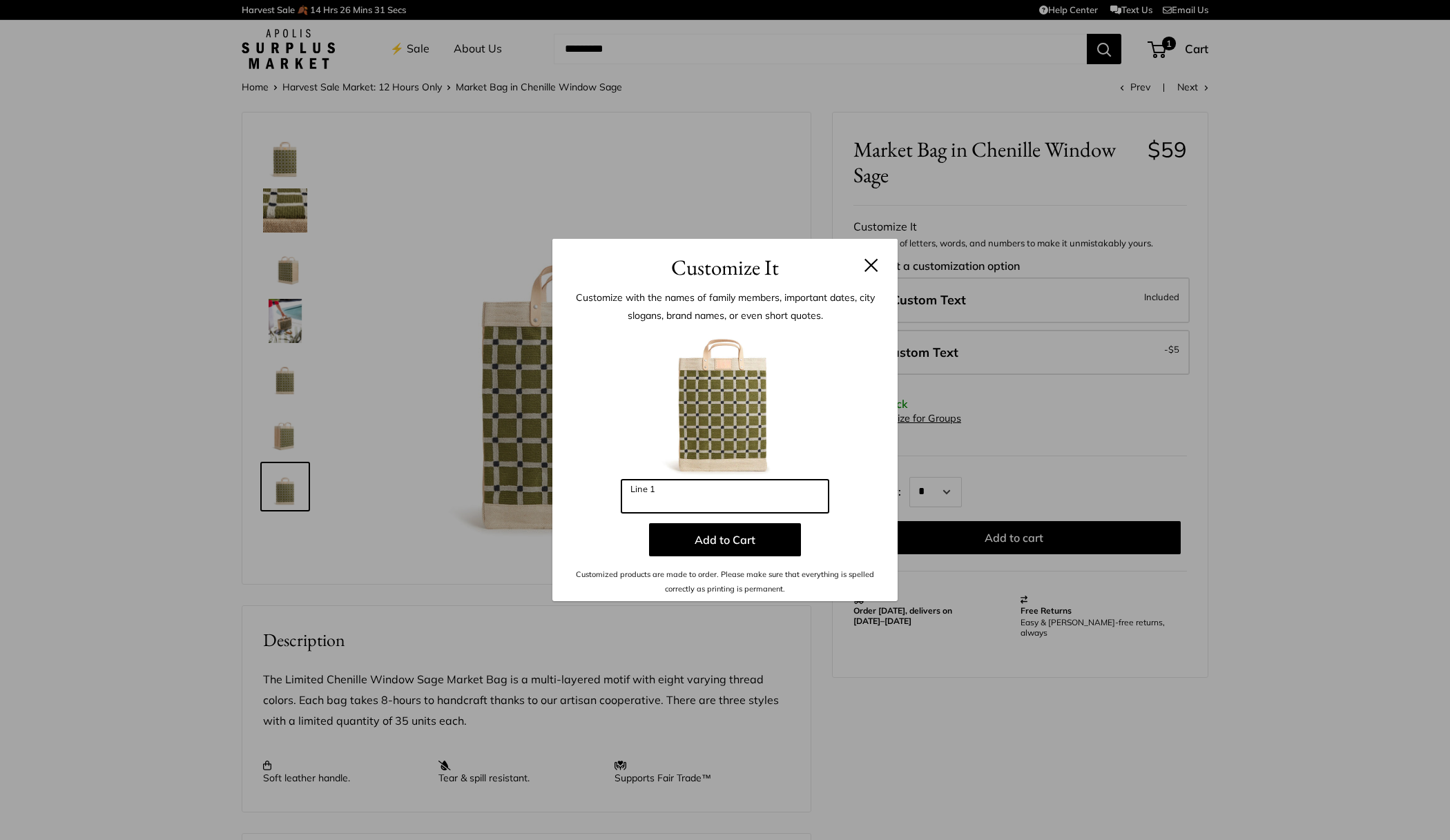
click at [710, 488] on input "Line 1" at bounding box center [725, 495] width 207 height 33
click at [820, 473] on div at bounding box center [725, 404] width 304 height 151
drag, startPoint x: 865, startPoint y: 251, endPoint x: 878, endPoint y: 265, distance: 19.1
click at [865, 252] on h3 "Customize It" at bounding box center [725, 267] width 304 height 32
click at [877, 265] on button at bounding box center [871, 265] width 13 height 13
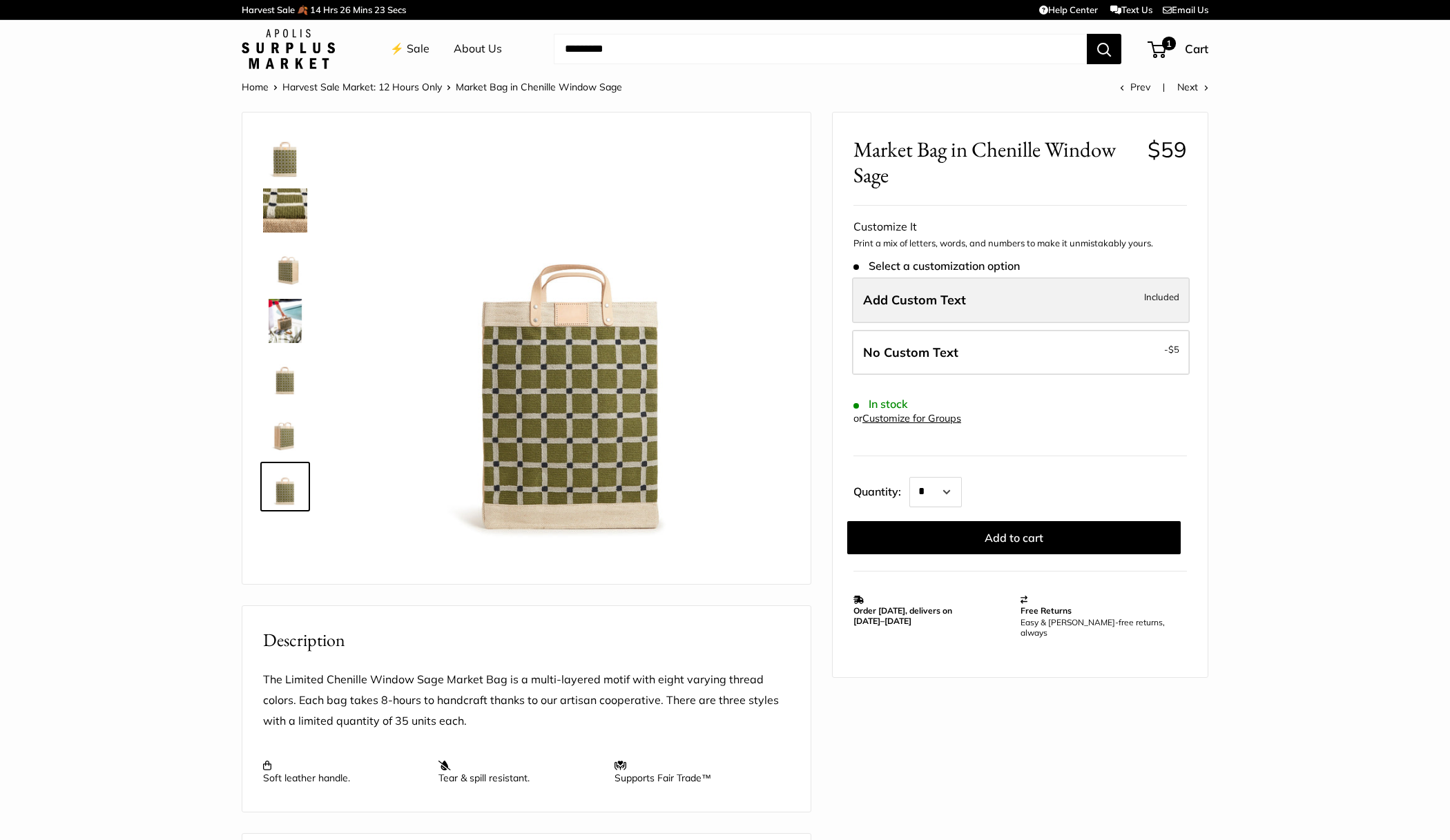
click at [914, 309] on label "Add Custom Text Included" at bounding box center [1020, 299] width 338 height 45
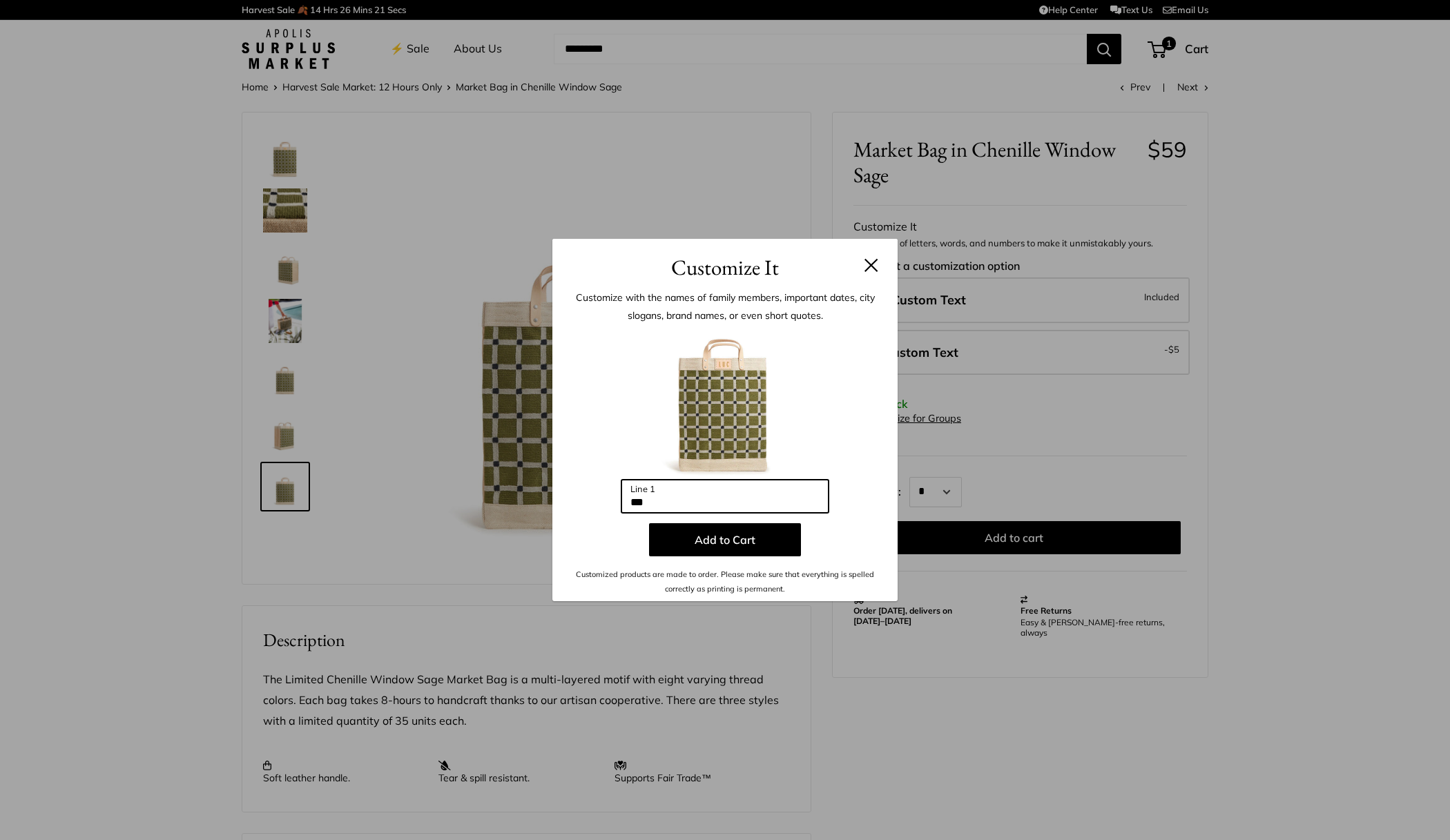
click at [675, 510] on input "***" at bounding box center [725, 495] width 207 height 33
drag, startPoint x: 657, startPoint y: 504, endPoint x: 614, endPoint y: 504, distance: 43.0
click at [614, 504] on div "Enter 3 letters *** Line 1 Add to Cart Customized products are made to order. P…" at bounding box center [725, 461] width 304 height 268
type input "**"
click at [871, 264] on button at bounding box center [871, 265] width 13 height 13
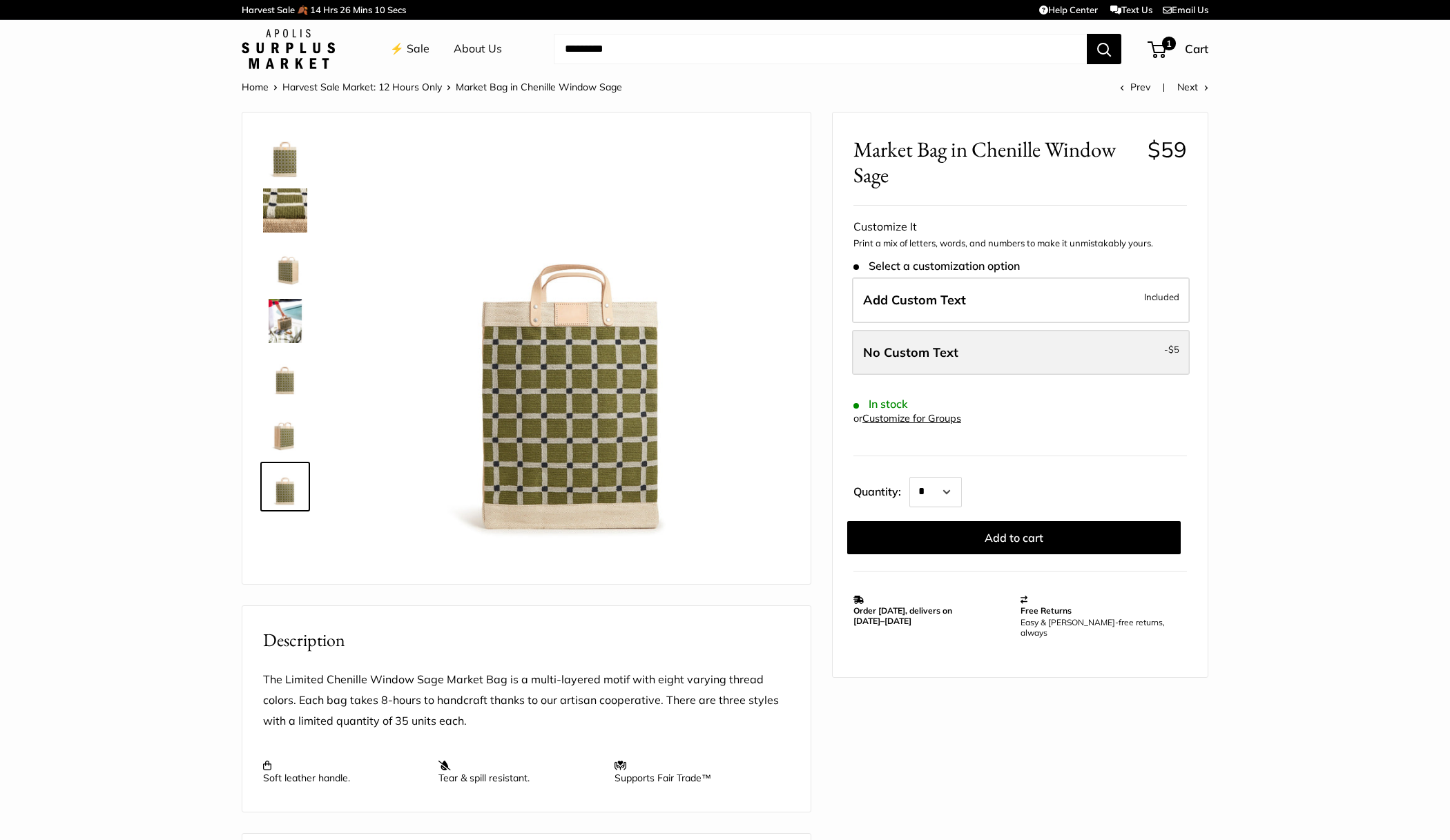
click at [983, 360] on label "No Custom Text - $5" at bounding box center [1020, 352] width 338 height 45
click at [959, 363] on label "No Custom Text - $5" at bounding box center [1020, 352] width 338 height 45
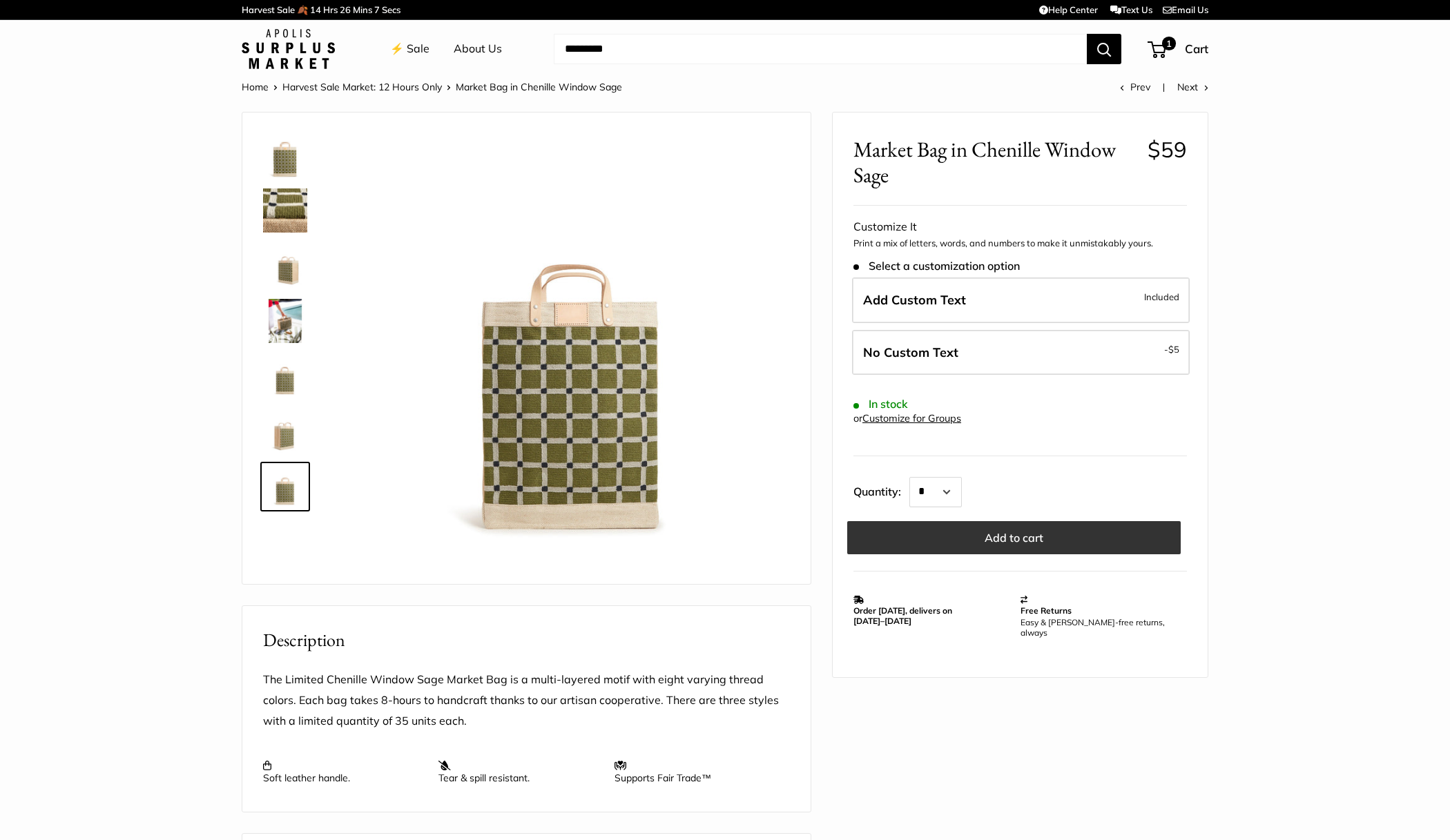
click at [951, 533] on button "Add to cart" at bounding box center [1014, 537] width 333 height 33
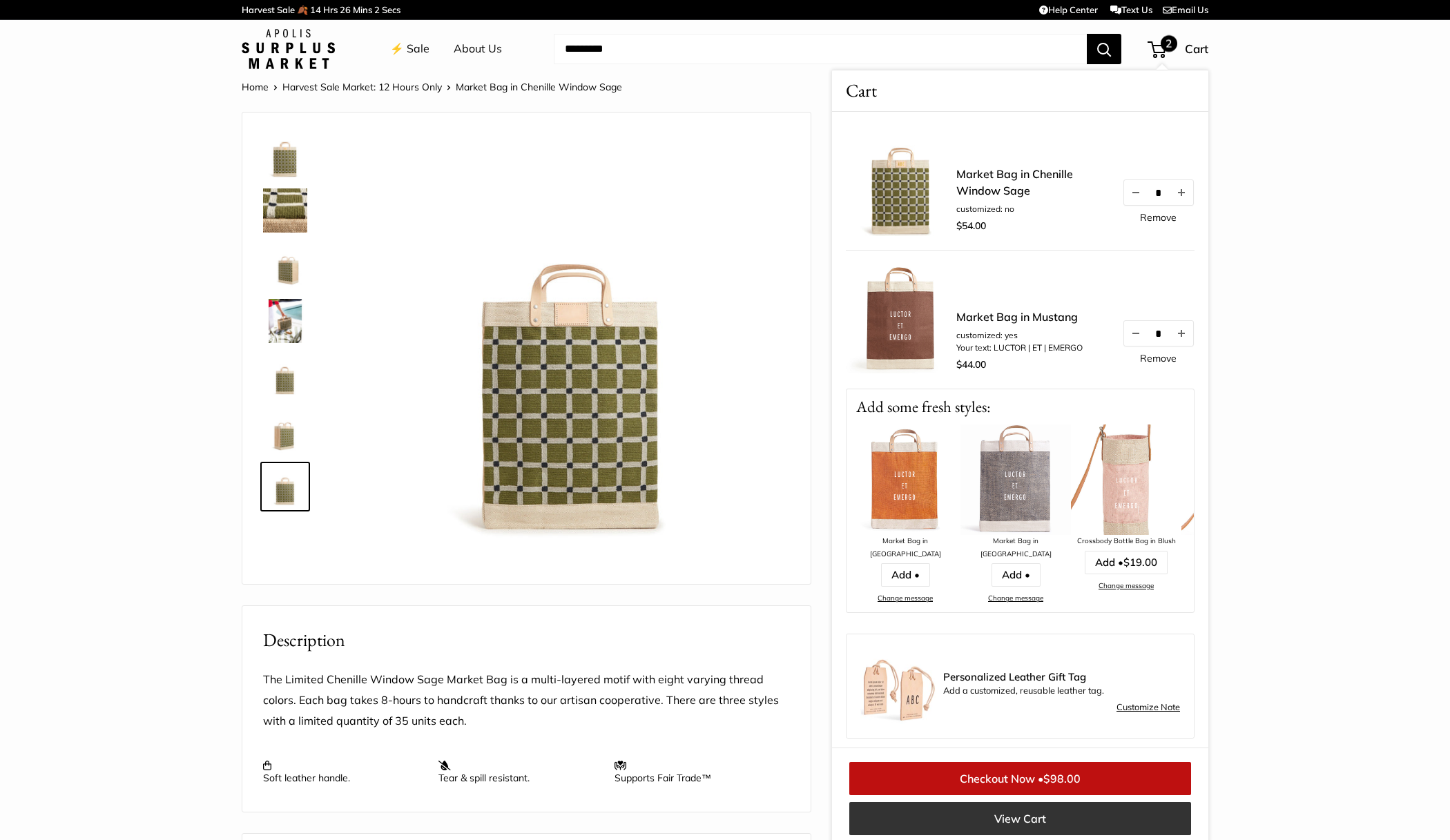
click at [1018, 827] on link "View Cart" at bounding box center [1020, 818] width 341 height 33
